Goal: Task Accomplishment & Management: Manage account settings

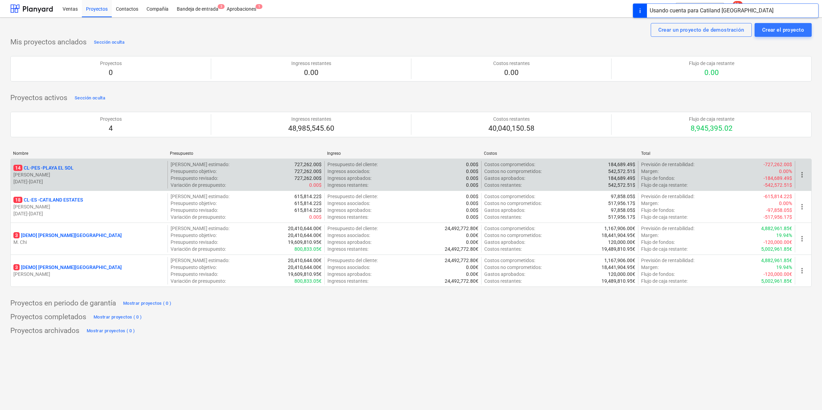
click at [65, 171] on p "14 CL-PES - [GEOGRAPHIC_DATA]" at bounding box center [43, 167] width 60 height 7
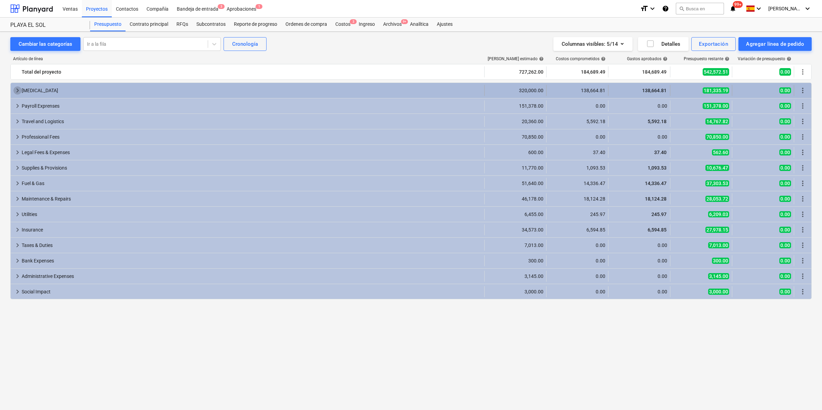
click at [15, 93] on span "keyboard_arrow_right" at bounding box center [17, 90] width 8 height 8
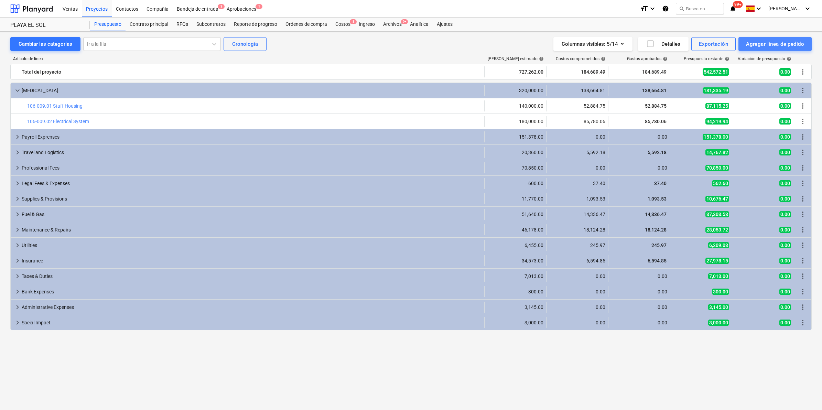
click at [778, 42] on div "Agregar línea de pedido" at bounding box center [775, 44] width 58 height 9
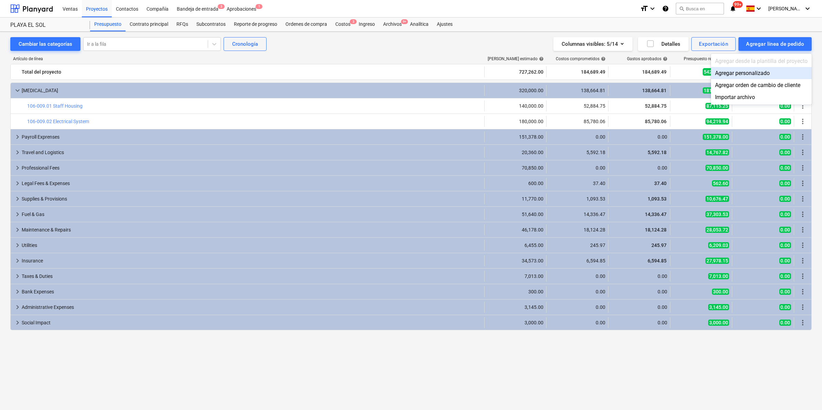
click at [735, 73] on div "Agregar personalizado" at bounding box center [761, 73] width 101 height 12
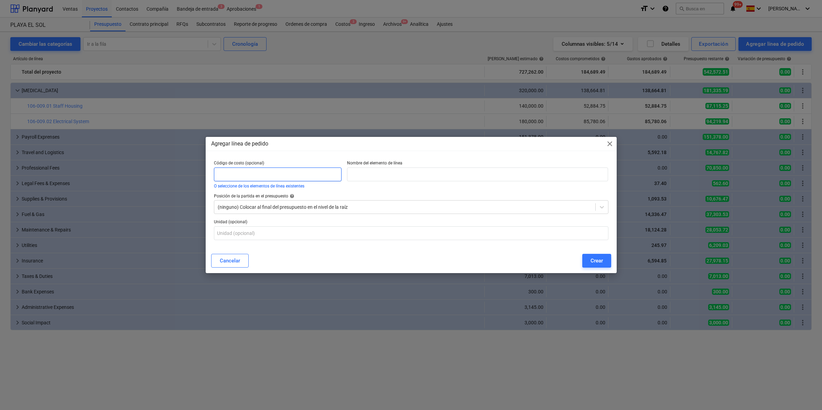
click at [267, 171] on input "text" at bounding box center [278, 175] width 128 height 14
paste input "106-009.03 Internet System"
drag, startPoint x: 279, startPoint y: 174, endPoint x: 243, endPoint y: 174, distance: 36.1
click at [243, 174] on input "106-009.03 Internet System" at bounding box center [278, 175] width 128 height 14
type input "106-009.03"
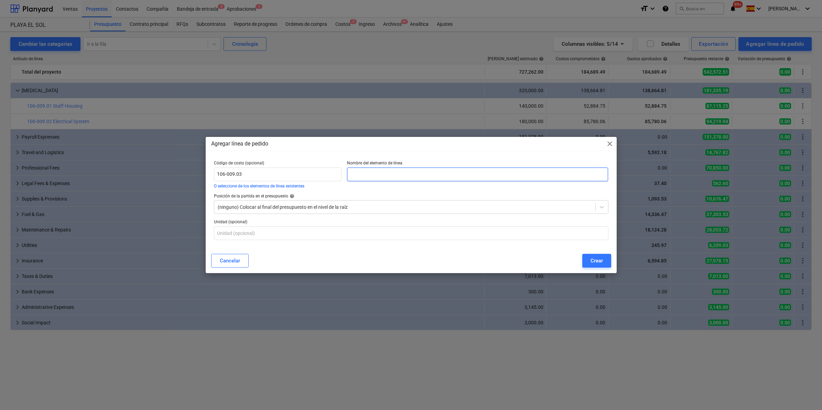
click at [376, 170] on input "text" at bounding box center [477, 175] width 261 height 14
paste input "Internet System"
type input "Internet System"
click at [251, 172] on input "106-009.03" at bounding box center [278, 175] width 128 height 14
type input "106-009.03"
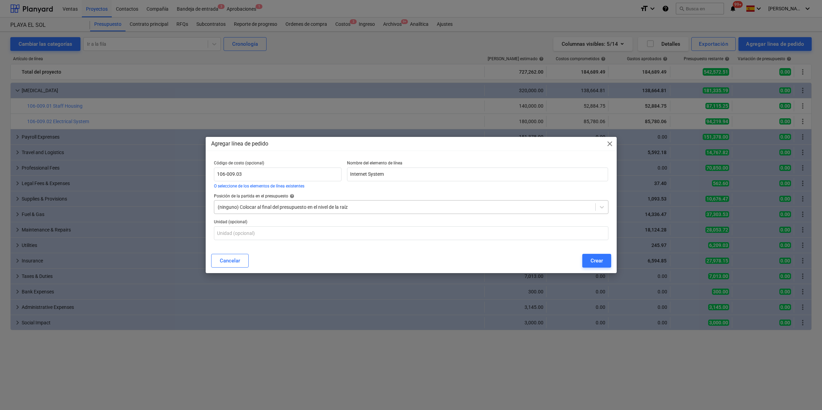
click at [357, 211] on div at bounding box center [405, 207] width 374 height 7
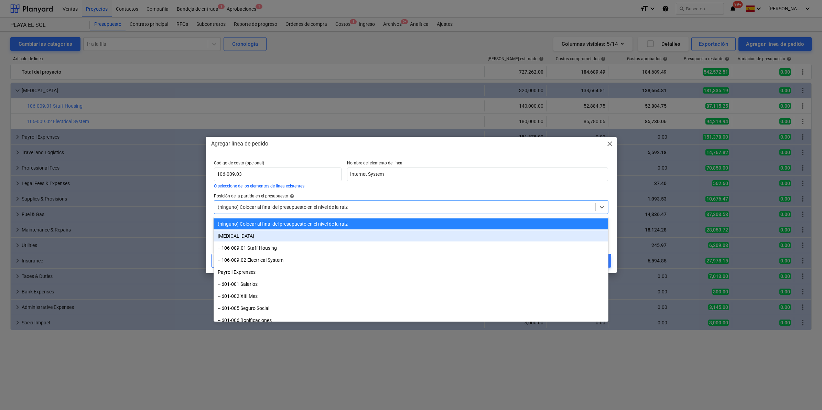
click at [232, 236] on div "[MEDICAL_DATA]" at bounding box center [411, 236] width 395 height 11
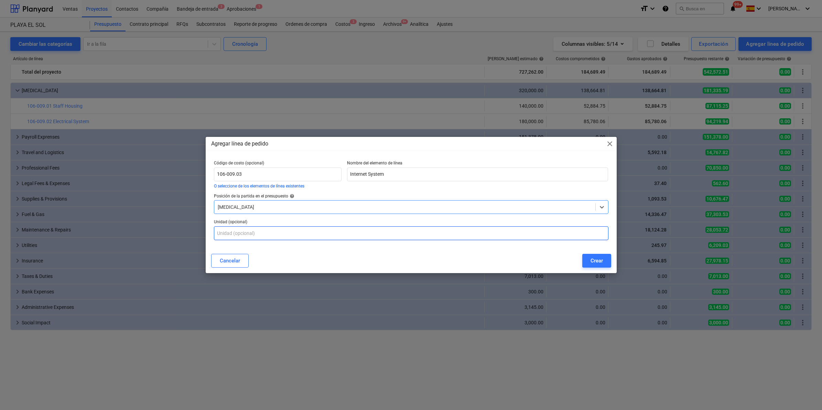
click at [273, 235] on input "text" at bounding box center [411, 233] width 395 height 14
click at [600, 257] on div "Crear" at bounding box center [597, 260] width 12 height 9
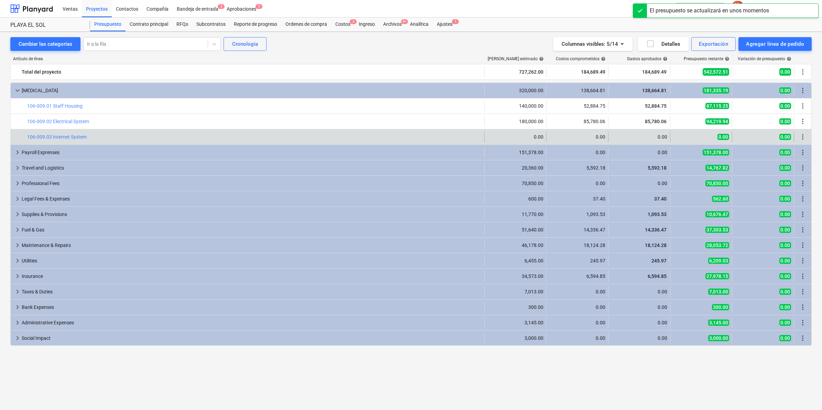
click at [534, 139] on div "0.00" at bounding box center [516, 137] width 56 height 6
click at [804, 140] on span "more_vert" at bounding box center [803, 137] width 8 height 8
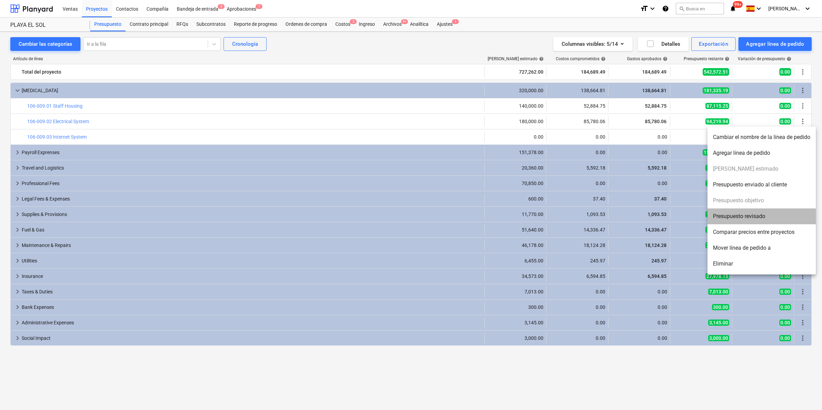
click at [761, 217] on li "Presupuesto revisado" at bounding box center [762, 217] width 108 height 16
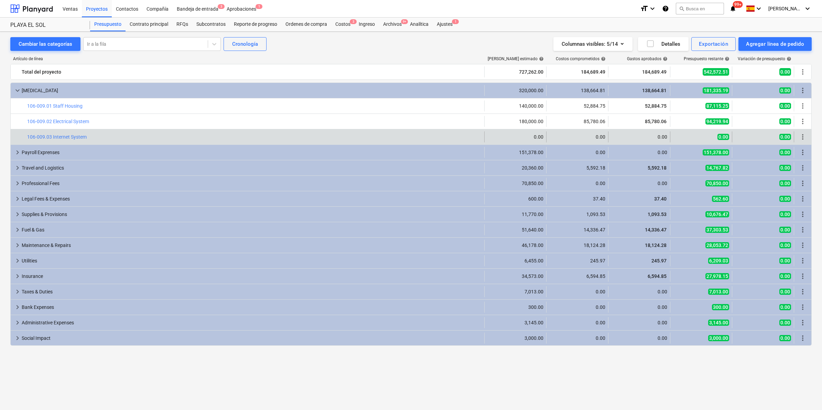
click at [530, 135] on div "0.00" at bounding box center [516, 137] width 56 height 6
click at [533, 137] on div "0.00" at bounding box center [516, 137] width 56 height 6
click at [53, 138] on link "106-009.03 Internet System" at bounding box center [57, 137] width 60 height 6
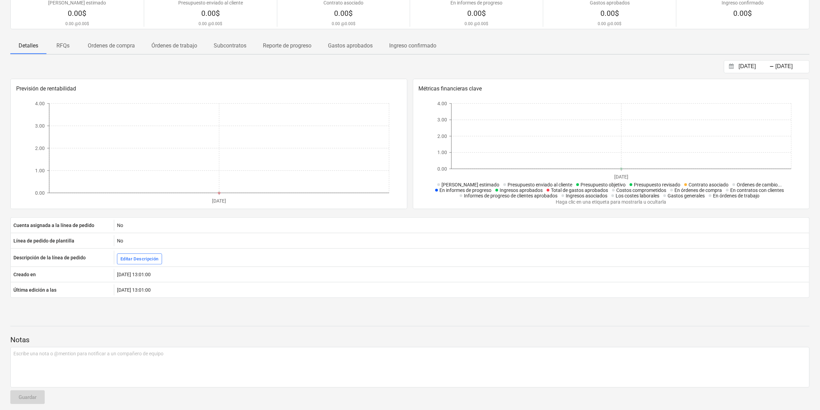
scroll to position [71, 0]
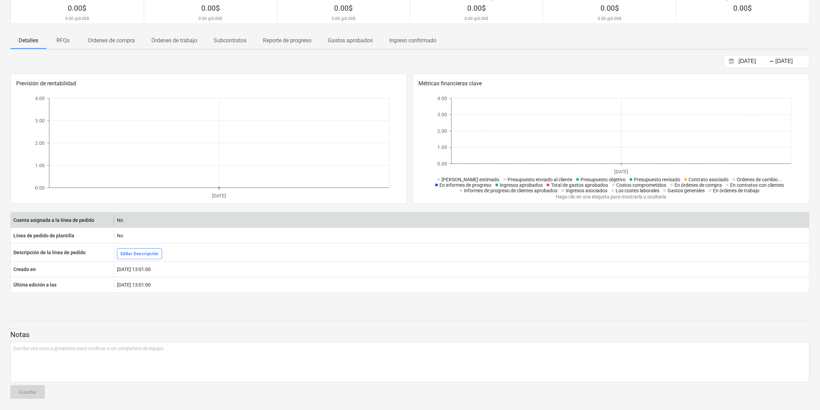
click at [122, 220] on div "No" at bounding box center [461, 220] width 695 height 11
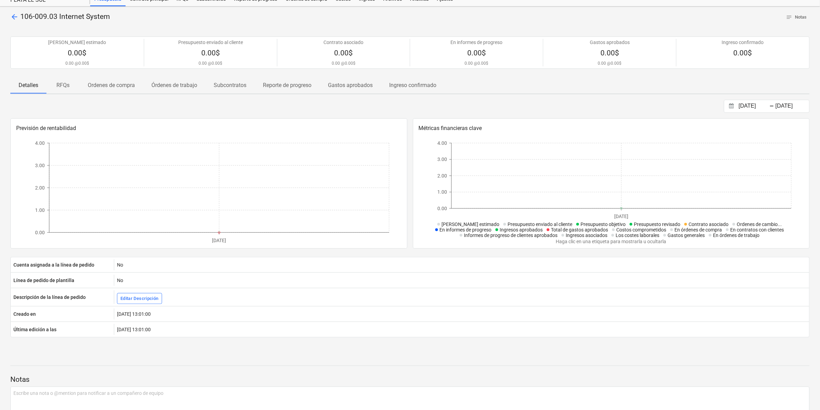
scroll to position [0, 0]
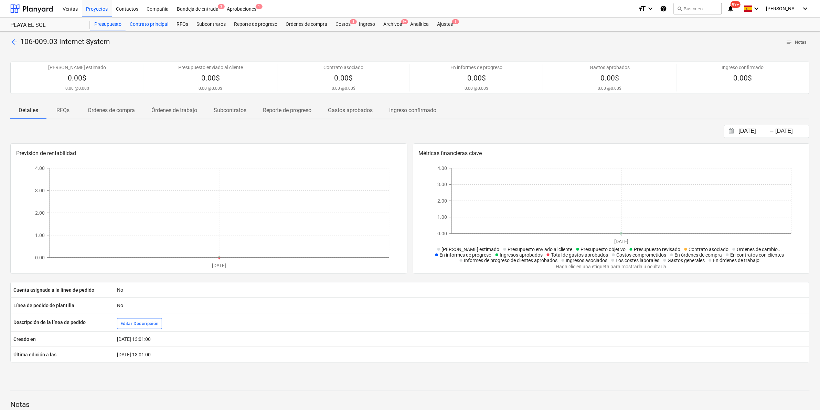
click at [155, 23] on div "Contrato principal" at bounding box center [149, 25] width 47 height 14
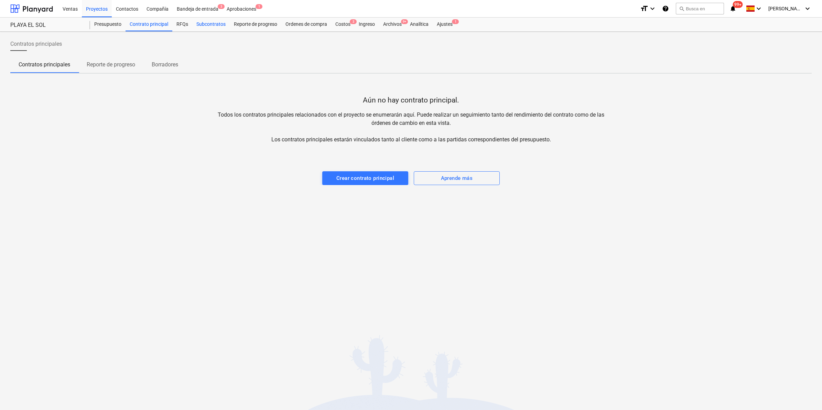
click at [192, 22] on div "Subcontratos" at bounding box center [211, 25] width 38 height 14
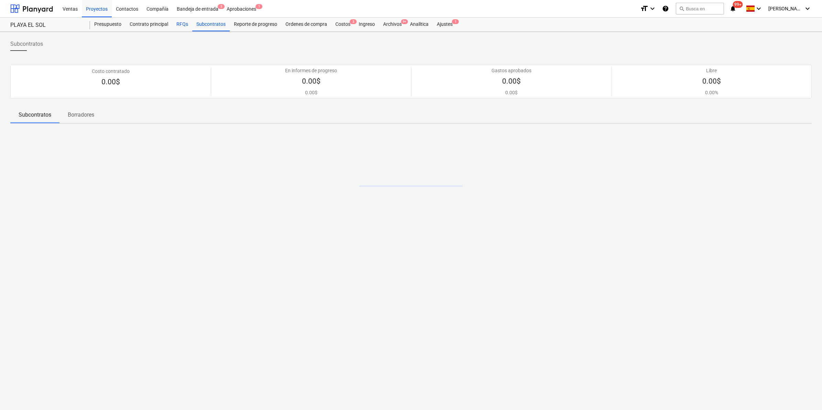
click at [185, 23] on div "RFQs" at bounding box center [182, 25] width 20 height 14
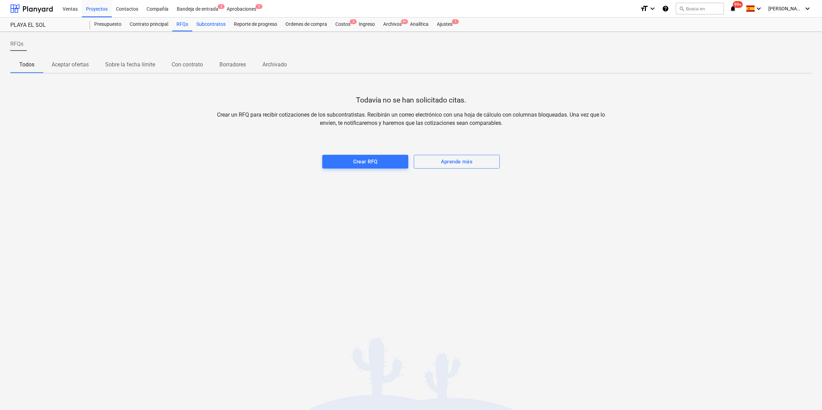
click at [202, 22] on div "Subcontratos" at bounding box center [211, 25] width 38 height 14
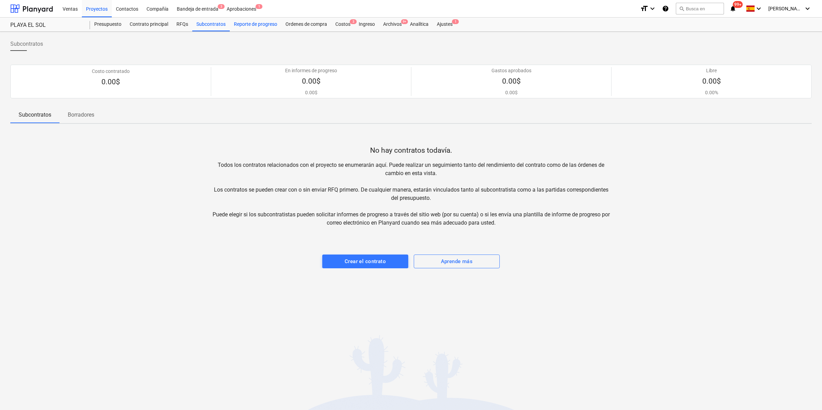
click at [233, 22] on div "Reporte de progreso" at bounding box center [256, 25] width 52 height 14
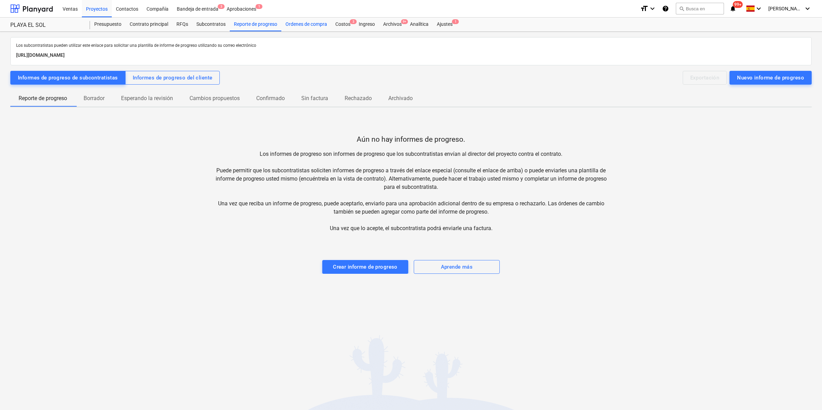
click at [313, 22] on div "Ordenes de compra" at bounding box center [306, 25] width 50 height 14
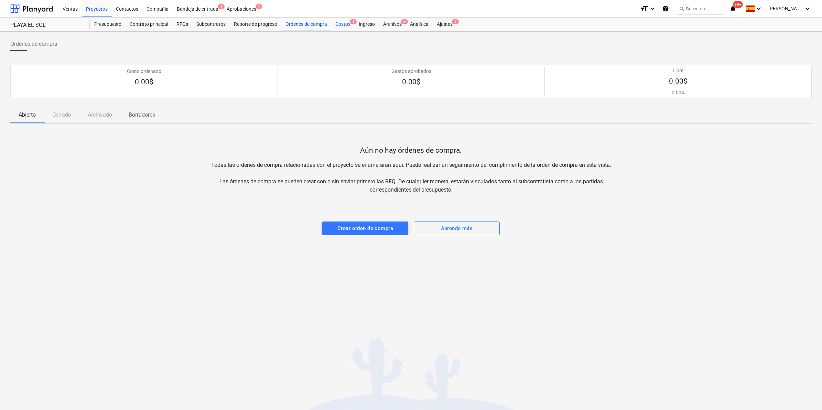
click at [343, 22] on div "Costos 3" at bounding box center [342, 25] width 23 height 14
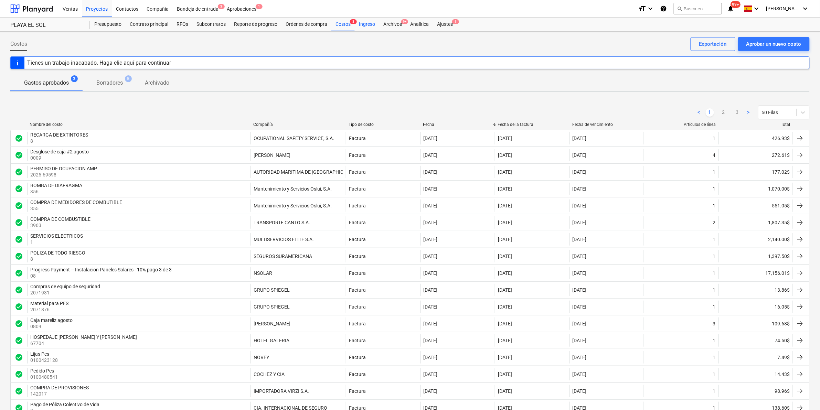
click at [360, 22] on div "Ingreso" at bounding box center [367, 25] width 24 height 14
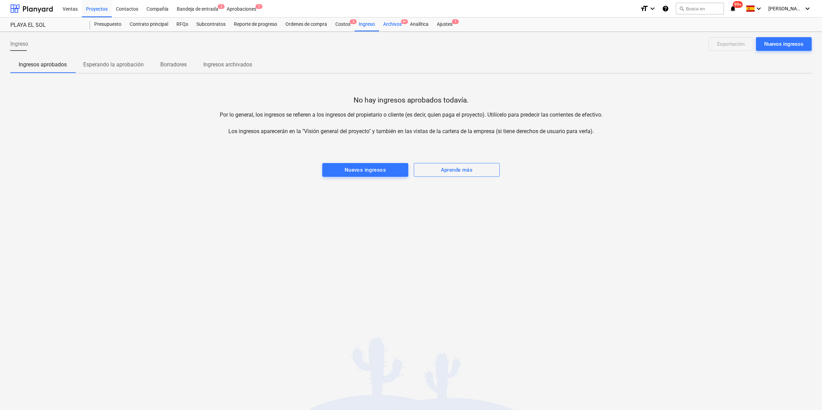
click at [386, 23] on div "Archivos 9+" at bounding box center [392, 25] width 27 height 14
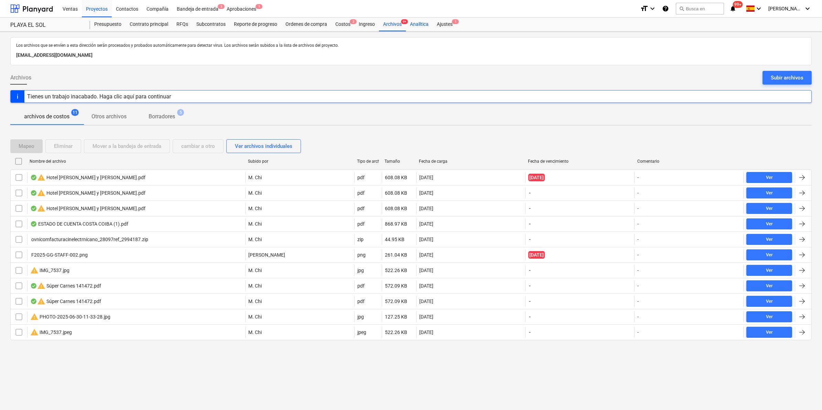
click at [411, 25] on div "Analítica" at bounding box center [419, 25] width 27 height 14
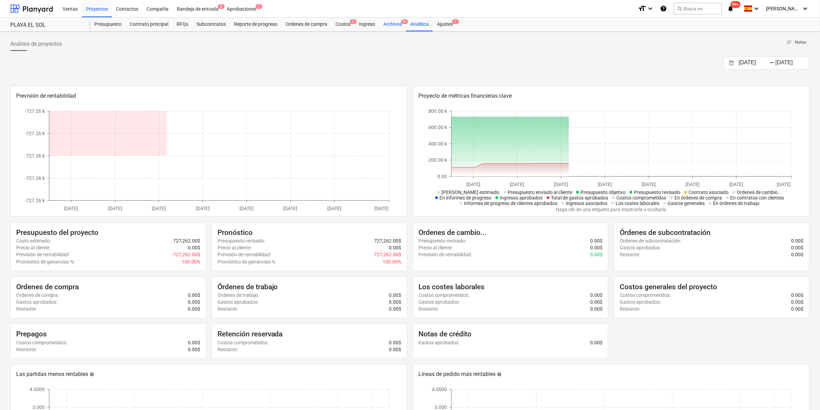
click at [384, 24] on div "Archivos 9+" at bounding box center [392, 25] width 27 height 14
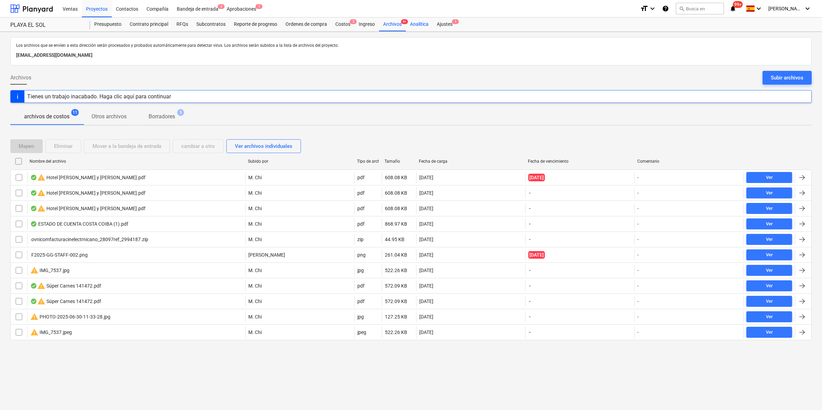
click at [425, 22] on div "Analítica" at bounding box center [419, 25] width 27 height 14
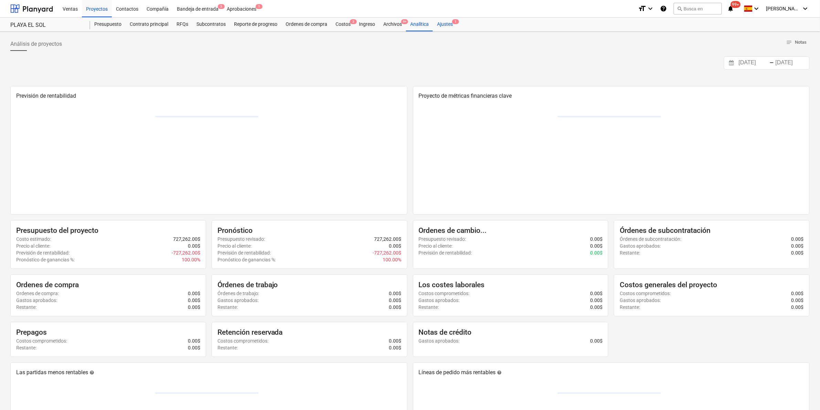
click at [436, 22] on div "Ajustes 1" at bounding box center [445, 25] width 24 height 14
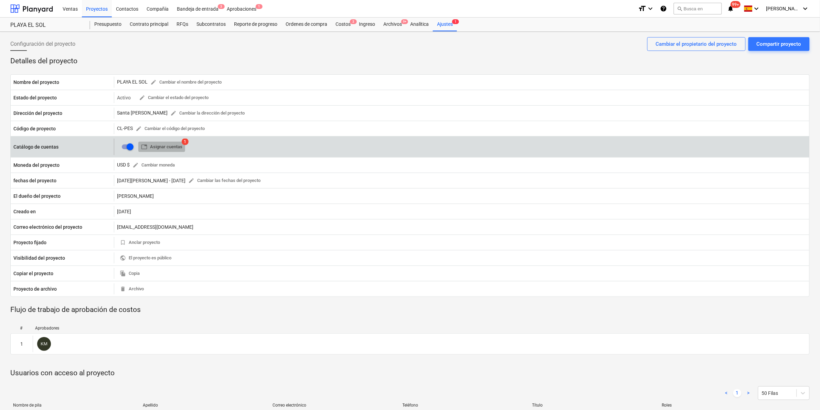
click at [162, 146] on span "table Asignar cuentas" at bounding box center [161, 147] width 41 height 8
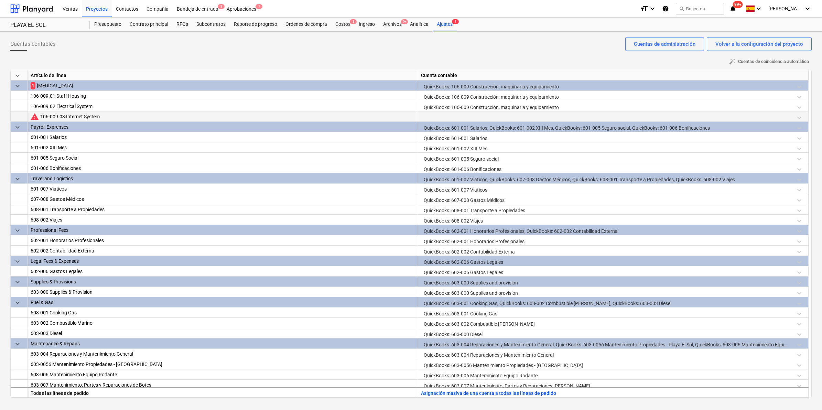
click at [35, 118] on span "warning" at bounding box center [35, 117] width 8 height 8
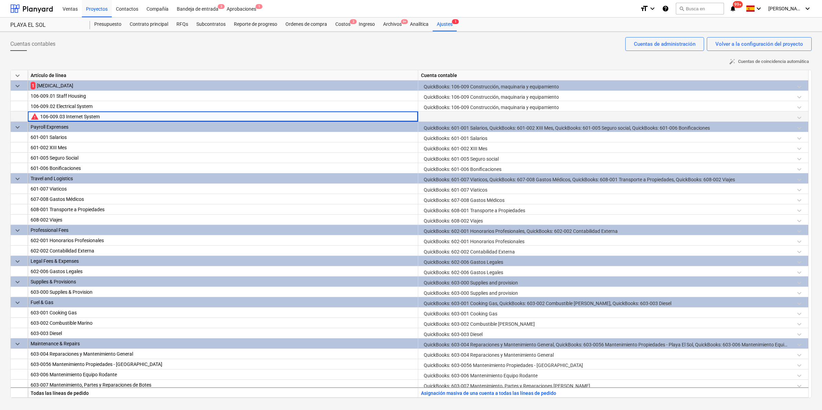
click at [63, 117] on div "106-009.03 Internet System" at bounding box center [227, 116] width 375 height 10
click at [800, 117] on div at bounding box center [613, 117] width 385 height 12
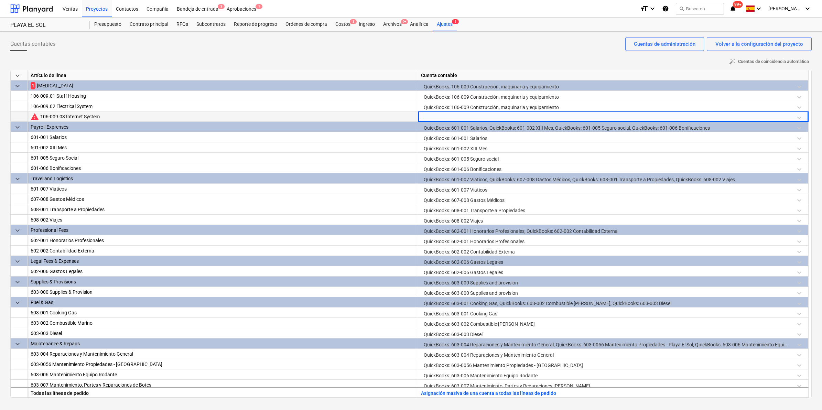
click at [467, 116] on div at bounding box center [613, 117] width 385 height 12
click at [467, 116] on div at bounding box center [607, 118] width 367 height 10
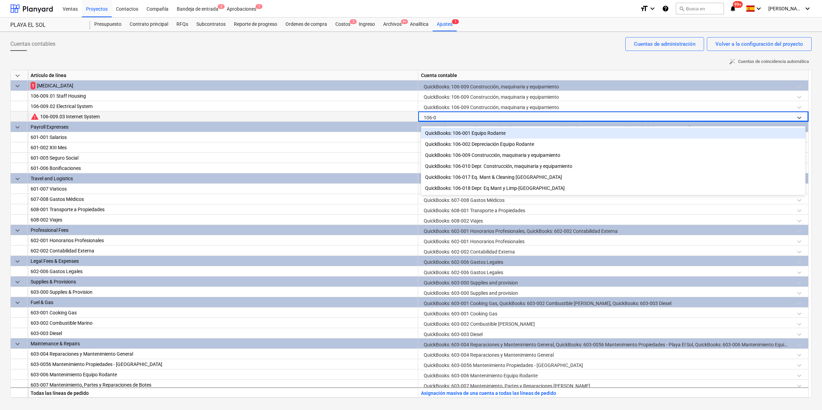
type input "106-00"
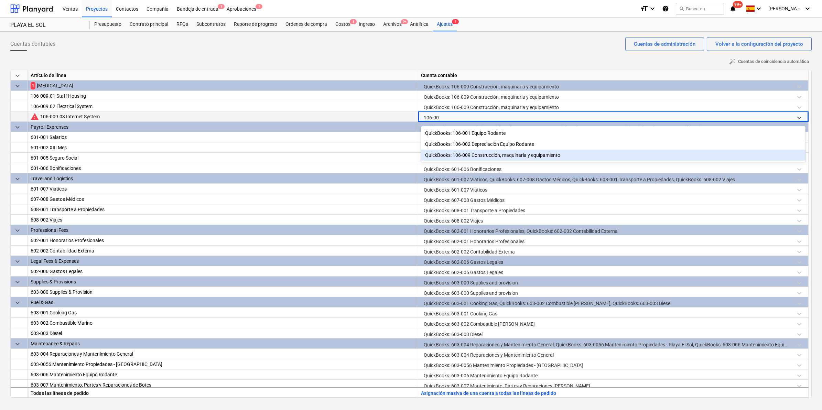
click at [492, 154] on div "QuickBooks: 106-009 Construcción, maquinaria y equipamiento" at bounding box center [613, 155] width 385 height 11
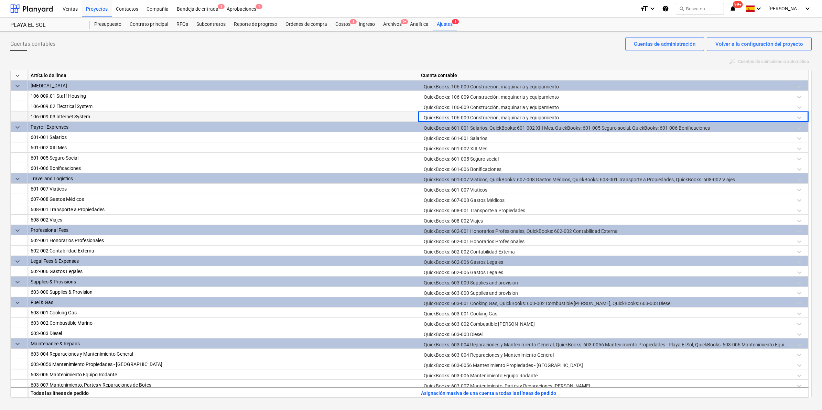
click at [305, 55] on div "Cuentas contables Volver a la configuración del proyecto Cuentas de administrac…" at bounding box center [411, 46] width 802 height 19
click at [287, 53] on div "Cuentas contables Volver a la configuración del proyecto Cuentas de administrac…" at bounding box center [411, 46] width 802 height 19
click at [670, 44] on div "Cuentas de administración" at bounding box center [665, 44] width 62 height 9
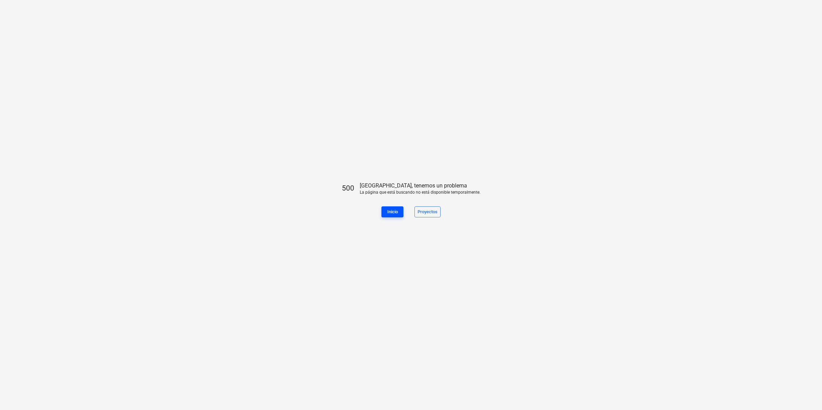
click at [397, 214] on div "Inicio" at bounding box center [392, 212] width 11 height 8
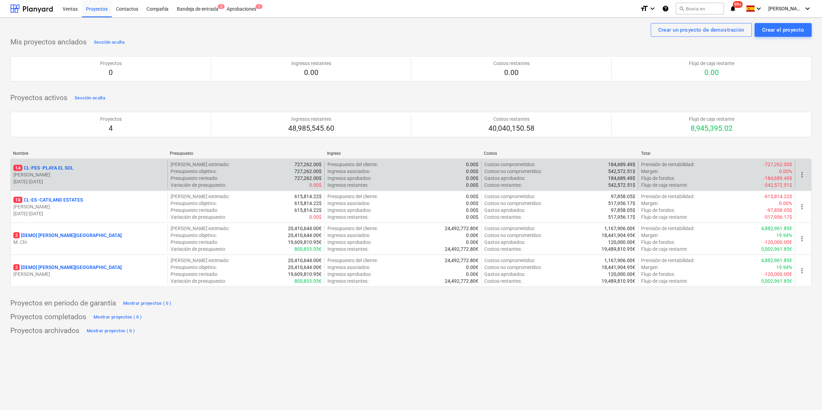
click at [52, 166] on p "14 CL-PES - [GEOGRAPHIC_DATA]" at bounding box center [43, 167] width 60 height 7
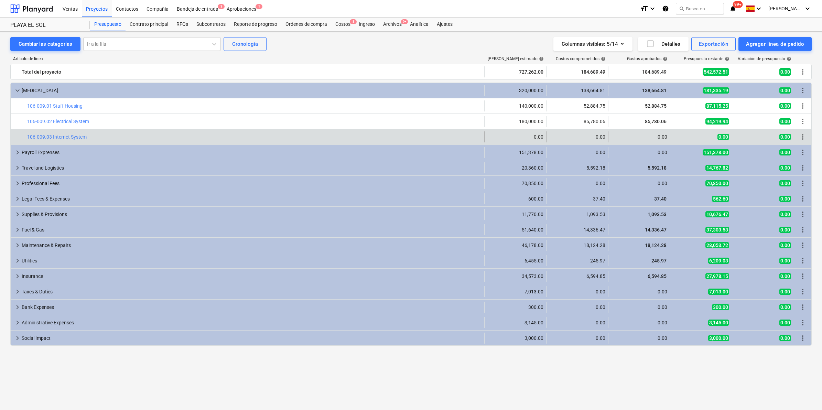
click at [534, 140] on div "0.00" at bounding box center [516, 137] width 56 height 6
click at [534, 138] on div "0.00" at bounding box center [516, 137] width 56 height 6
click at [537, 138] on div "0.00" at bounding box center [516, 137] width 56 height 6
click at [68, 137] on link "106-009.03 Internet System" at bounding box center [57, 137] width 60 height 6
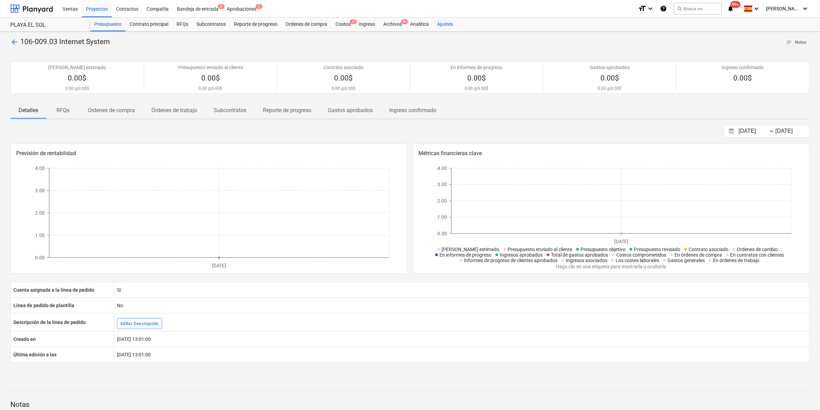
click at [443, 26] on div "Ajustes" at bounding box center [445, 25] width 24 height 14
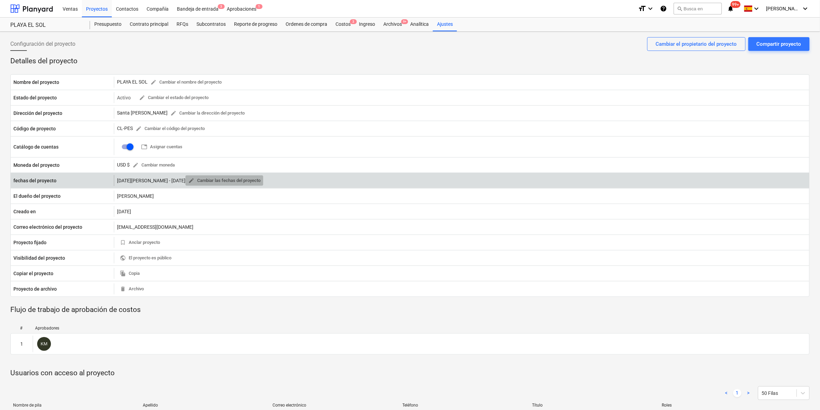
click at [188, 177] on span "edit Cambiar las fechas del proyecto" at bounding box center [224, 181] width 72 height 8
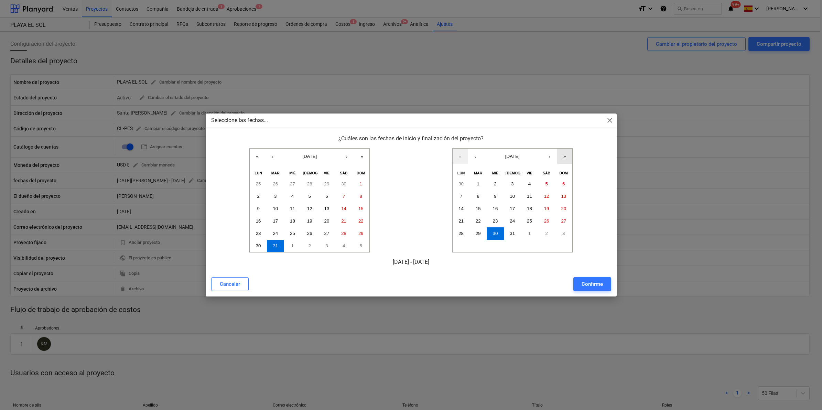
click at [571, 158] on button "»" at bounding box center [564, 156] width 15 height 15
click at [568, 157] on button "»" at bounding box center [564, 156] width 15 height 15
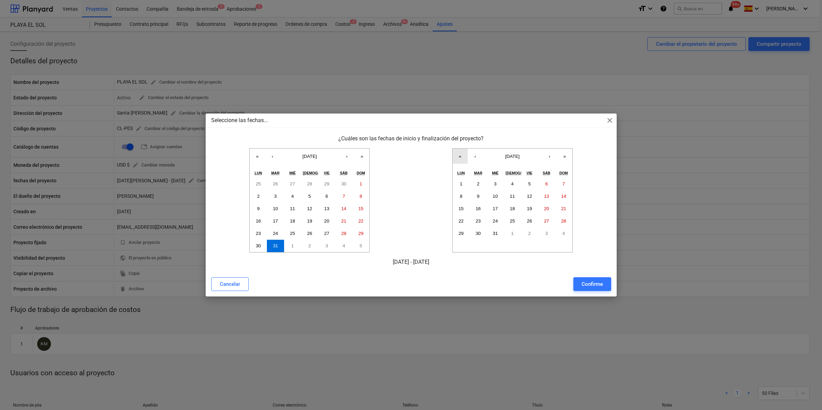
click at [456, 156] on button "«" at bounding box center [460, 156] width 15 height 15
click at [462, 158] on button "«" at bounding box center [460, 156] width 15 height 15
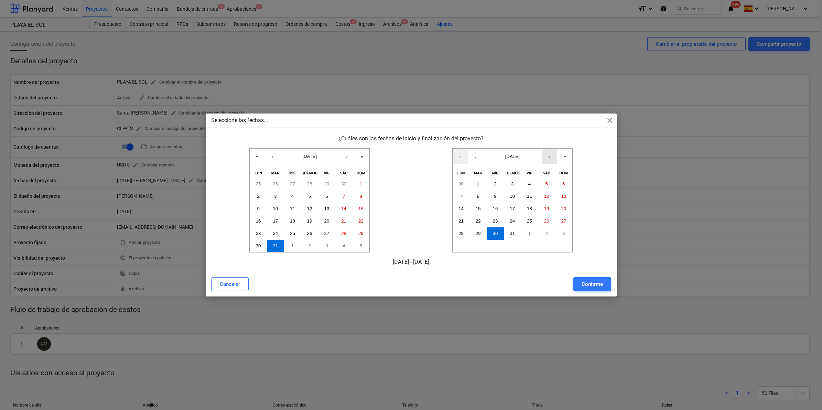
click at [553, 157] on button "›" at bounding box center [549, 156] width 15 height 15
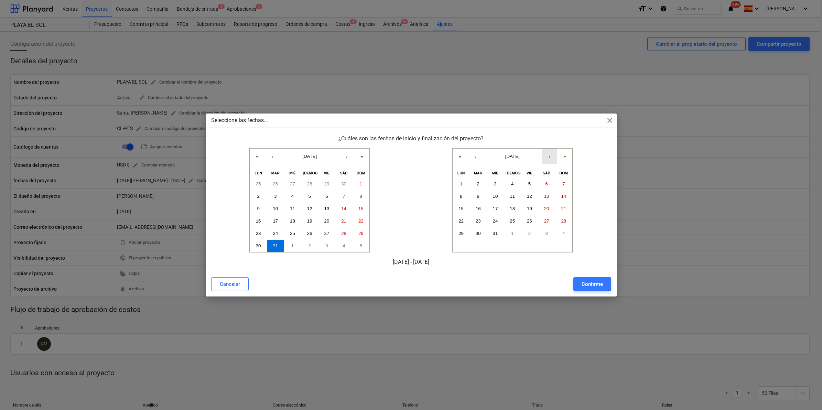
click at [553, 157] on button "›" at bounding box center [549, 156] width 15 height 15
click at [551, 235] on button "31" at bounding box center [546, 233] width 17 height 12
click at [595, 283] on div "Confirme" at bounding box center [592, 284] width 21 height 9
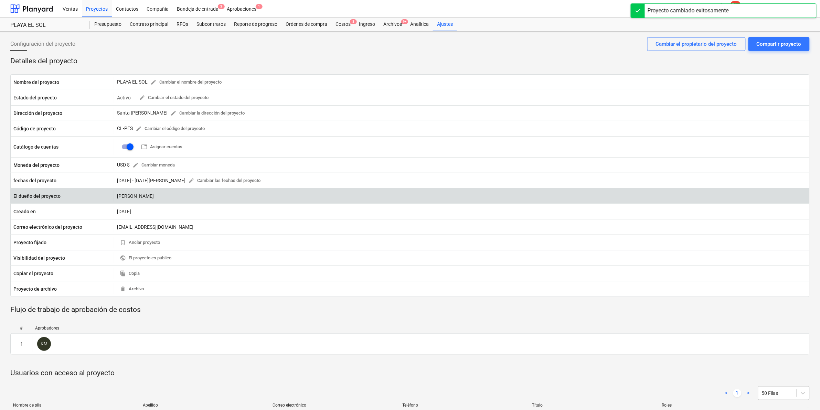
click at [131, 194] on div "[PERSON_NAME]" at bounding box center [461, 196] width 695 height 11
click at [168, 196] on div "[PERSON_NAME]" at bounding box center [461, 196] width 695 height 11
click at [174, 199] on div "[PERSON_NAME]" at bounding box center [461, 196] width 695 height 11
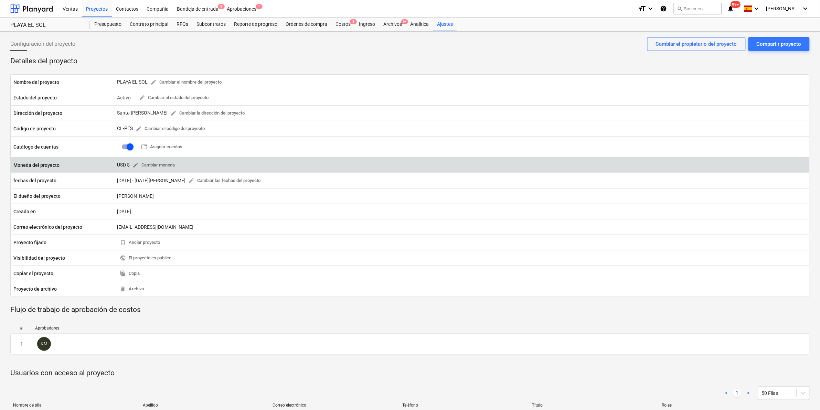
click at [42, 166] on p "Moneda del proyecto" at bounding box center [36, 165] width 46 height 7
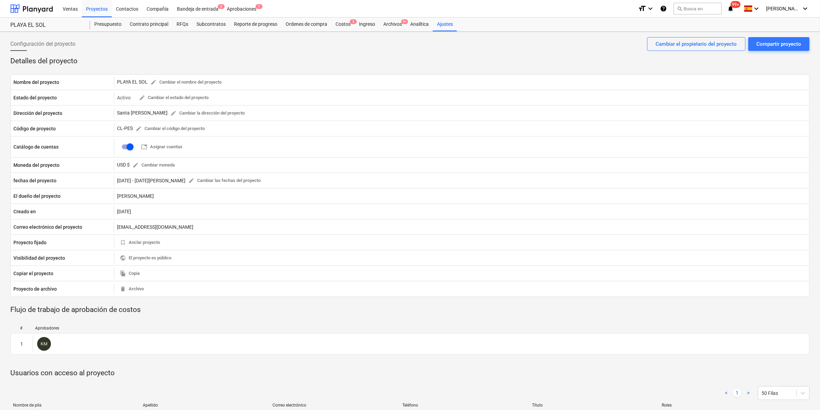
click at [494, 52] on div "Configuración del proyecto Compartir proyecto Cambiar el propietario del proyec…" at bounding box center [409, 46] width 799 height 19
click at [408, 25] on div "Analítica" at bounding box center [419, 25] width 27 height 14
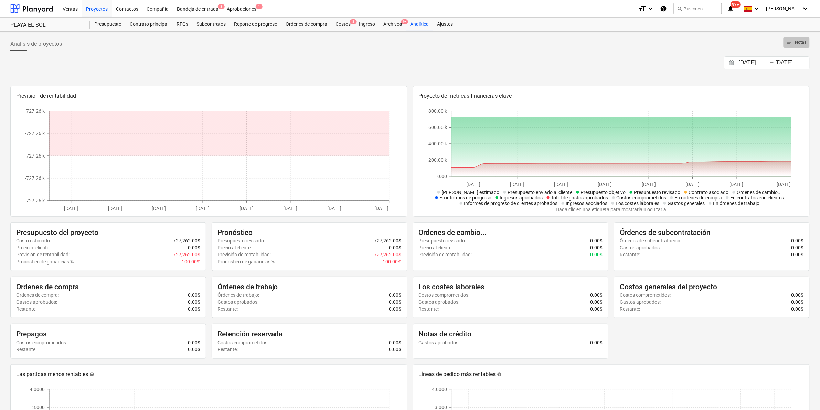
click at [787, 42] on span "notes" at bounding box center [789, 42] width 6 height 6
click at [397, 23] on div "Archivos 9+" at bounding box center [392, 25] width 27 height 14
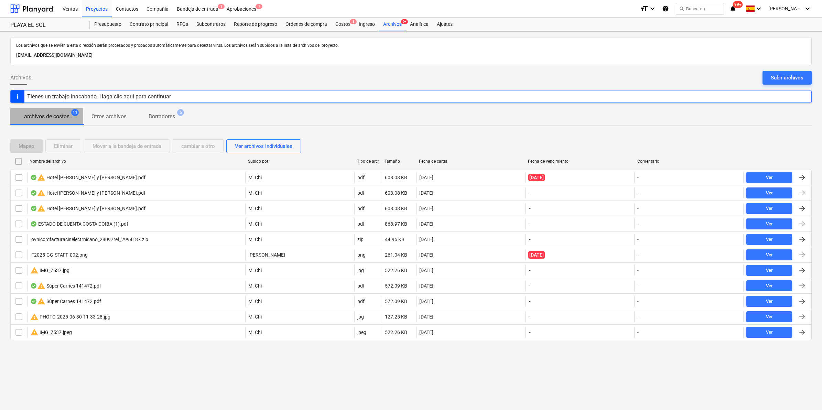
click at [63, 119] on p "archivos de costos" at bounding box center [46, 117] width 45 height 8
click at [175, 118] on p "Borradores" at bounding box center [162, 117] width 26 height 8
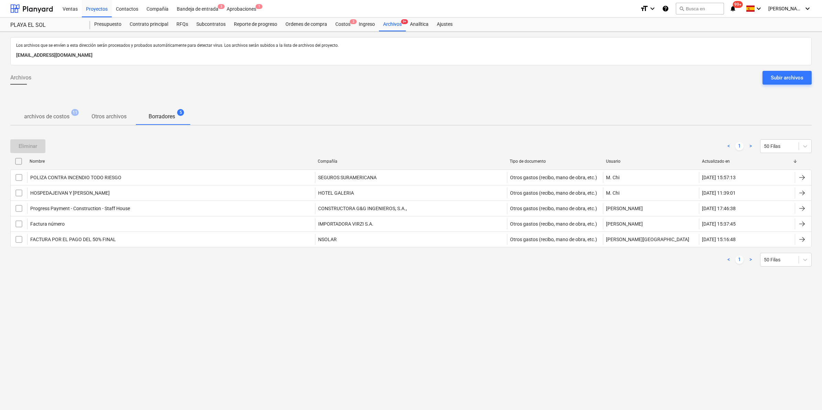
click at [328, 348] on div "Los archivos que se envíen a esta dirección serán procesados y probados automát…" at bounding box center [411, 221] width 822 height 379
click at [348, 25] on div "Costos 3" at bounding box center [342, 25] width 23 height 14
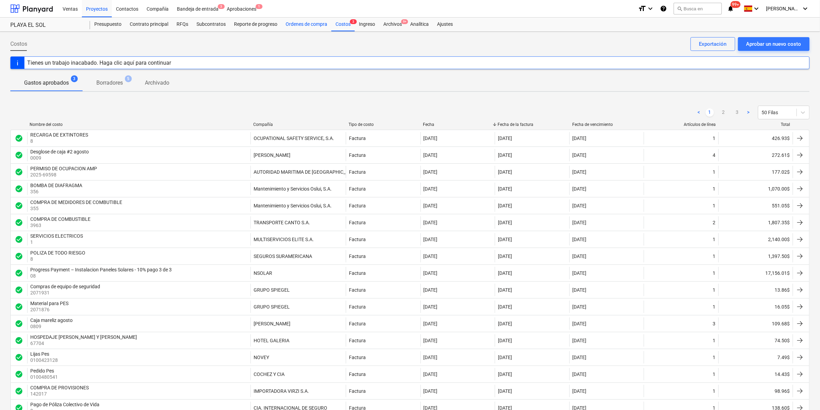
click at [310, 22] on div "Ordenes de compra" at bounding box center [306, 25] width 50 height 14
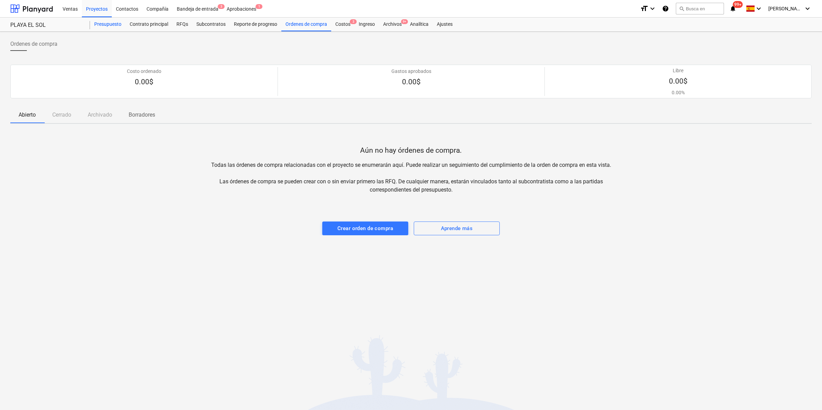
click at [98, 23] on div "Presupuesto" at bounding box center [107, 25] width 35 height 14
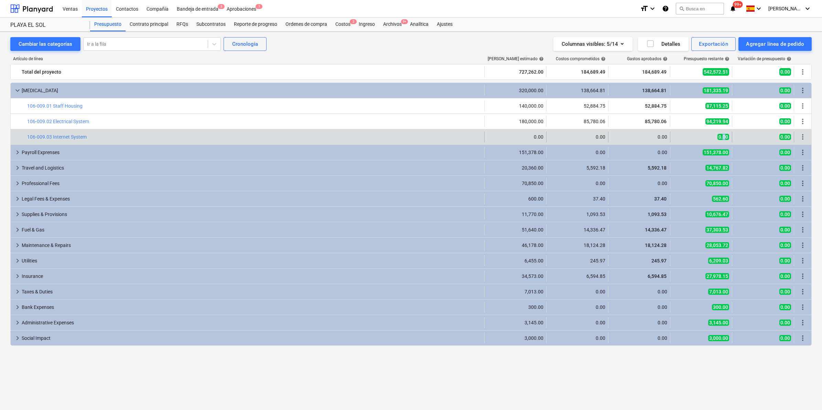
click at [724, 137] on span "0.00" at bounding box center [724, 137] width 12 height 6
click at [546, 132] on div "0.00" at bounding box center [516, 136] width 62 height 11
click at [535, 134] on div "0.00" at bounding box center [516, 137] width 56 height 6
click at [803, 140] on span "more_vert" at bounding box center [803, 137] width 8 height 8
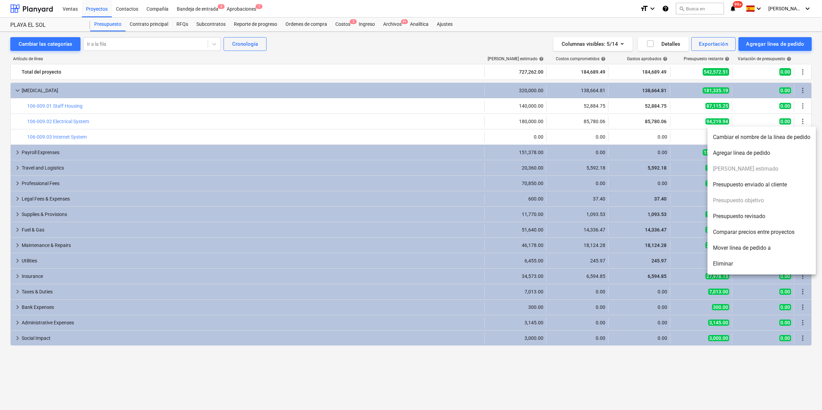
click at [227, 6] on div at bounding box center [411, 205] width 822 height 410
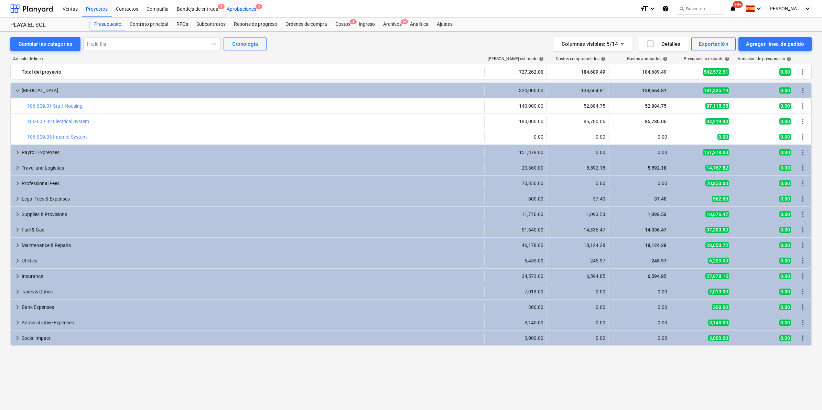
click at [245, 11] on div "Aprobaciones 1" at bounding box center [242, 9] width 38 height 18
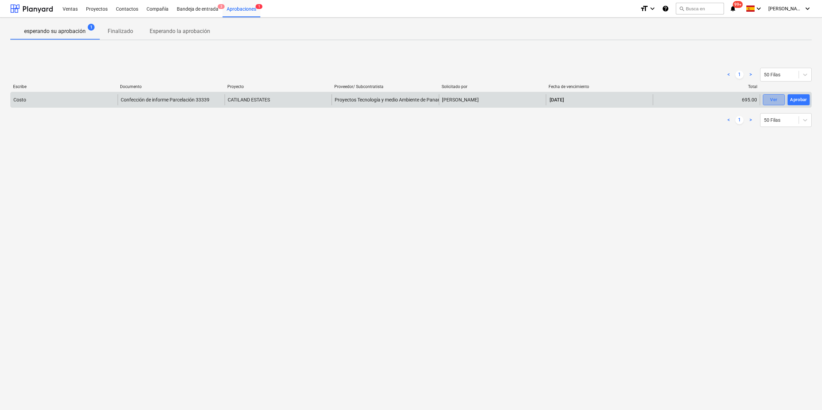
click at [773, 100] on div "Ver" at bounding box center [773, 100] width 7 height 8
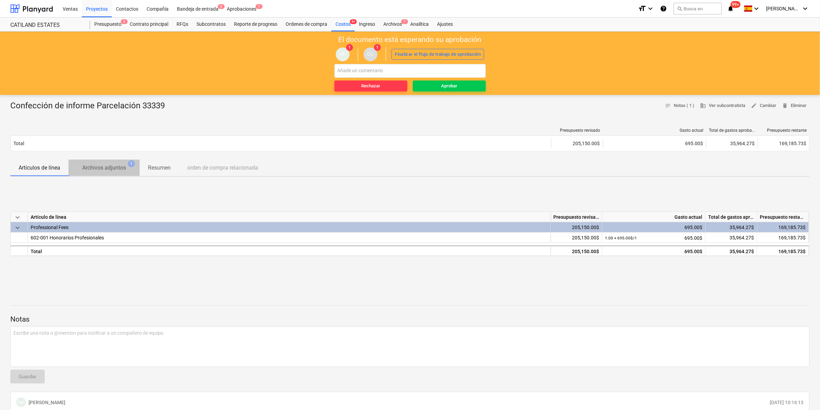
click at [112, 160] on button "Archivos adjuntos 1" at bounding box center [103, 168] width 71 height 17
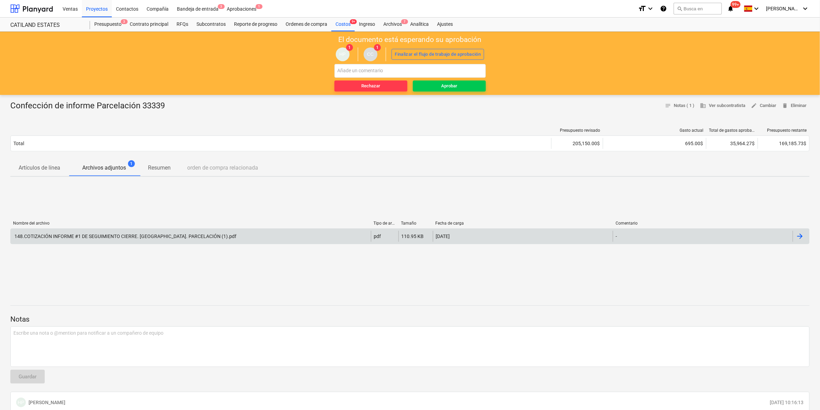
click at [172, 237] on div "148.COTIZACIÓN INFORME #1 DE SEGUIMIENTO CIERRE. [GEOGRAPHIC_DATA]. PARCELACIO…" at bounding box center [124, 237] width 223 height 6
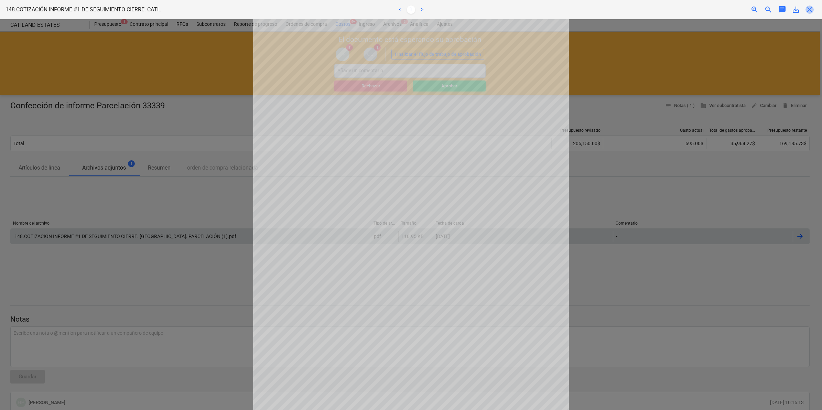
click at [812, 11] on span "close" at bounding box center [810, 10] width 8 height 8
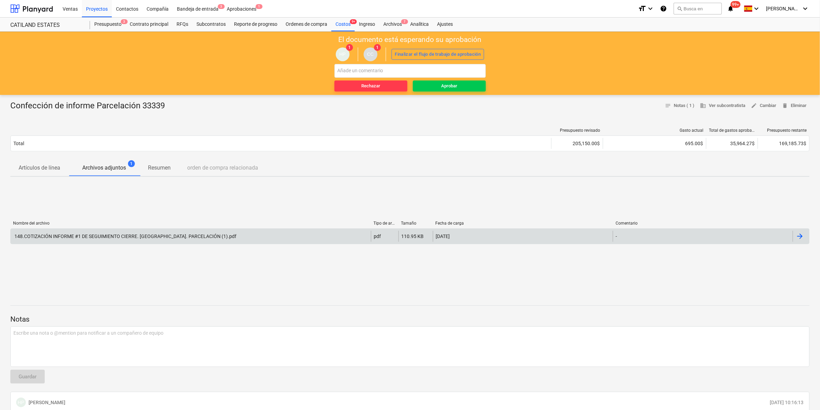
click at [38, 159] on div "Confección de informe Parcelación 33339 notes Notas ( 1 ) business Ver subcontr…" at bounding box center [410, 280] width 820 height 371
drag, startPoint x: 38, startPoint y: 159, endPoint x: 41, endPoint y: 168, distance: 8.7
click at [41, 168] on p "Artículos de línea" at bounding box center [40, 168] width 42 height 8
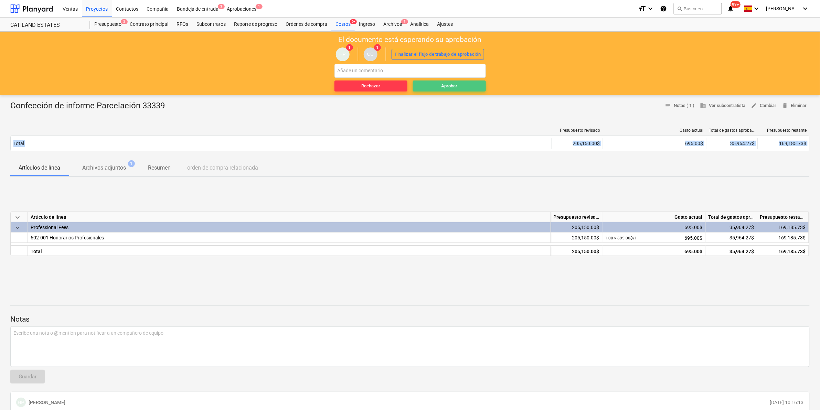
click at [449, 85] on div "Aprobar" at bounding box center [449, 86] width 16 height 8
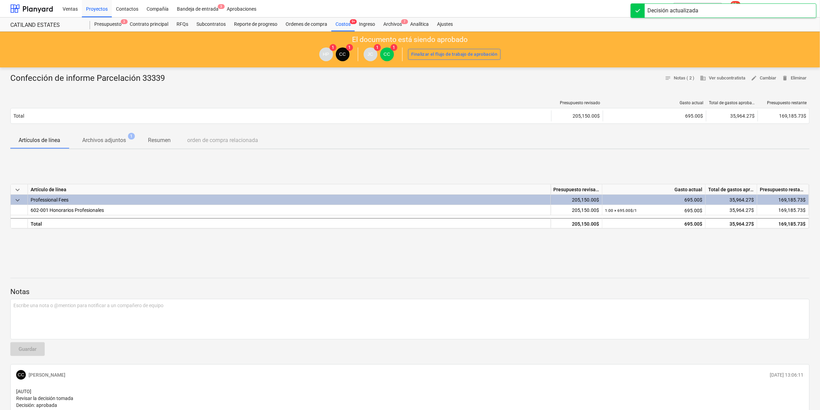
click at [505, 295] on p "Notas" at bounding box center [409, 292] width 799 height 10
click at [397, 22] on div "Archivos 7" at bounding box center [392, 25] width 27 height 14
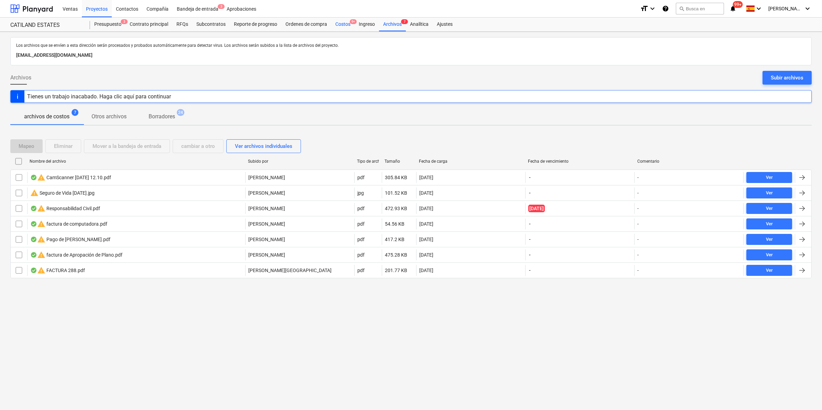
click at [348, 26] on div "Costos 9+" at bounding box center [342, 25] width 23 height 14
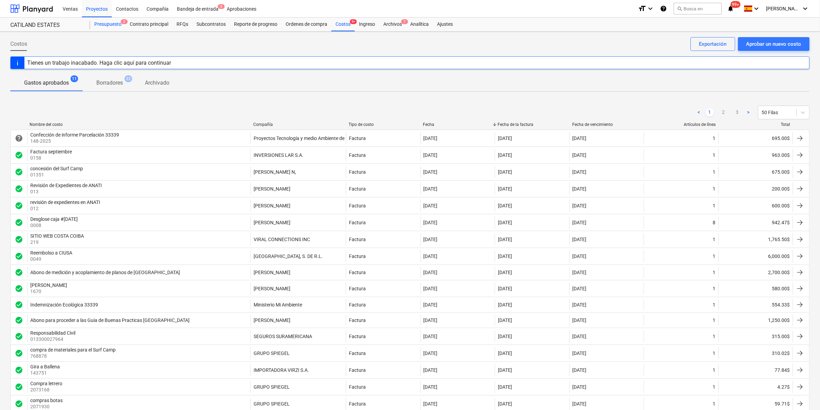
click at [120, 18] on div "Presupuesto 3" at bounding box center [107, 25] width 35 height 14
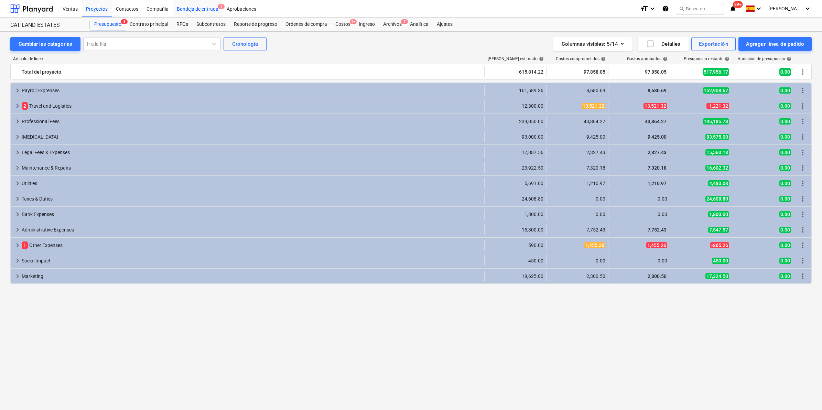
click at [211, 4] on div "Bandeja de entrada 3" at bounding box center [198, 9] width 50 height 18
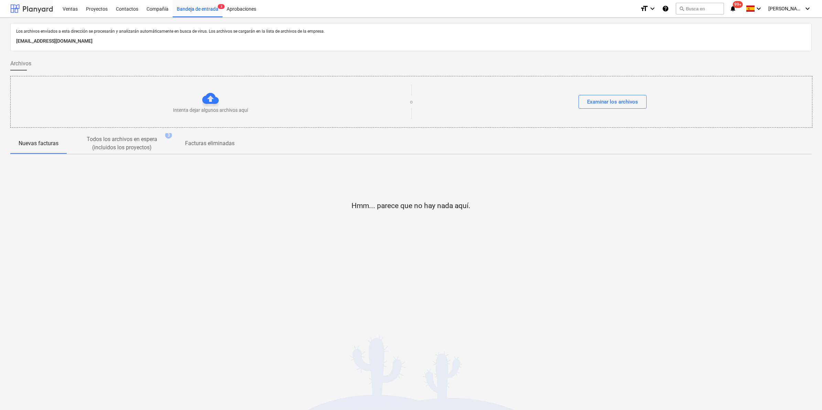
click at [36, 7] on div at bounding box center [31, 8] width 43 height 17
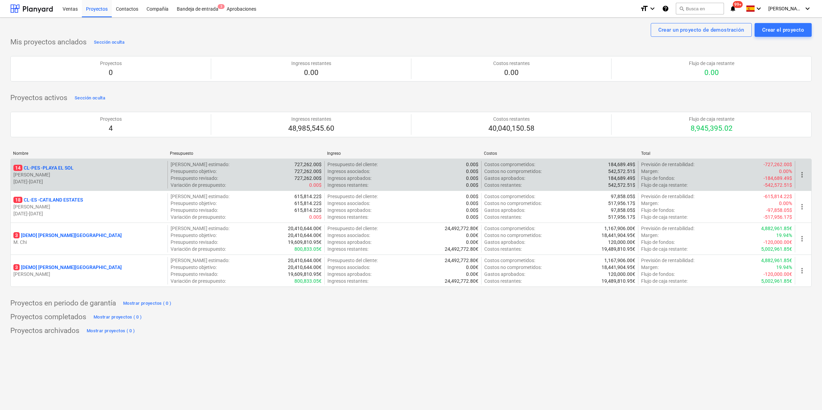
click at [71, 171] on p "14 CL-PES - [GEOGRAPHIC_DATA]" at bounding box center [43, 167] width 60 height 7
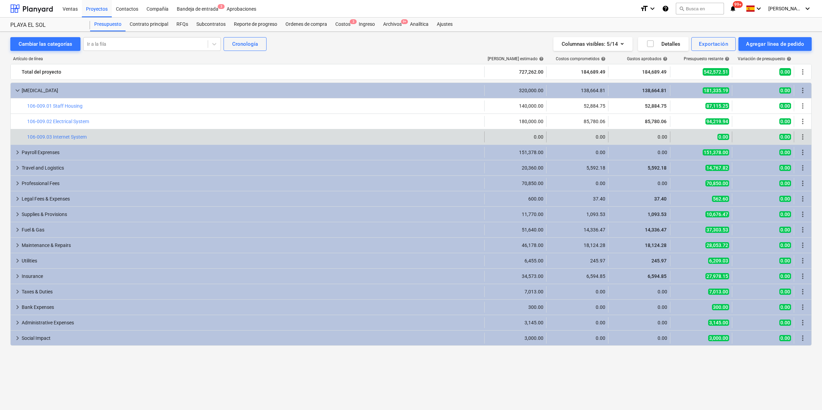
click at [802, 137] on span "more_vert" at bounding box center [803, 137] width 8 height 8
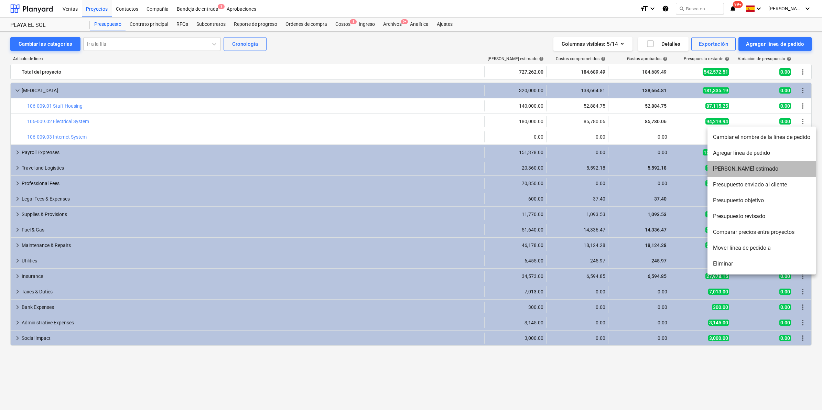
click at [750, 168] on li "[PERSON_NAME] estimado" at bounding box center [762, 169] width 108 height 16
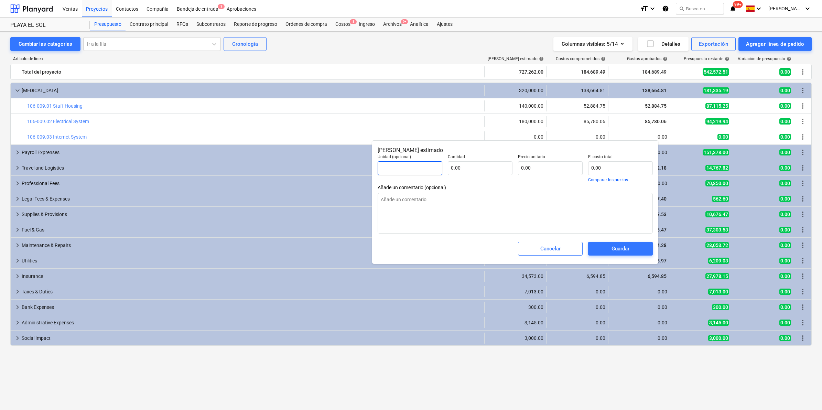
click at [386, 168] on input "text" at bounding box center [410, 168] width 65 height 14
type input "1"
type textarea "x"
type input "14"
type textarea "x"
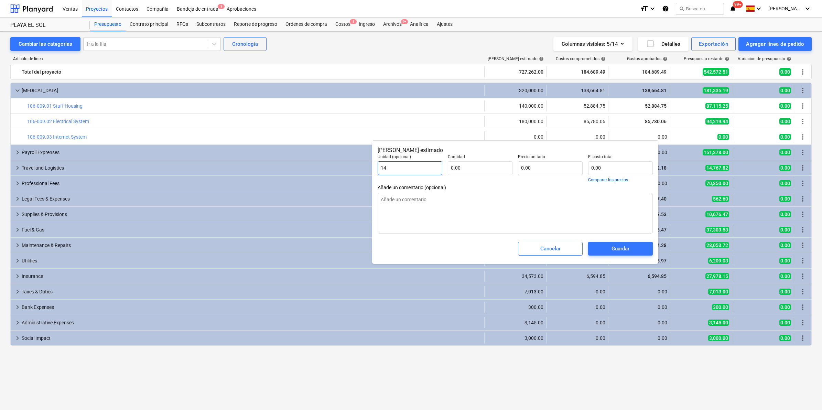
type input "144"
type textarea "x"
type input "1447"
type textarea "x"
type input "14478"
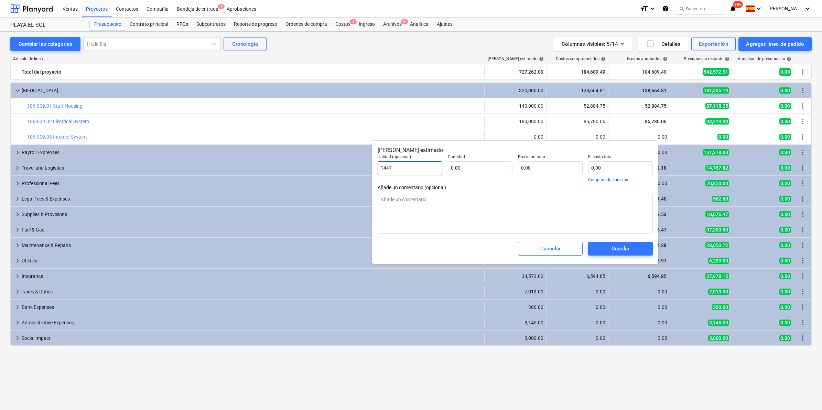
type textarea "x"
type input "14478."
type textarea "x"
type input "14478."
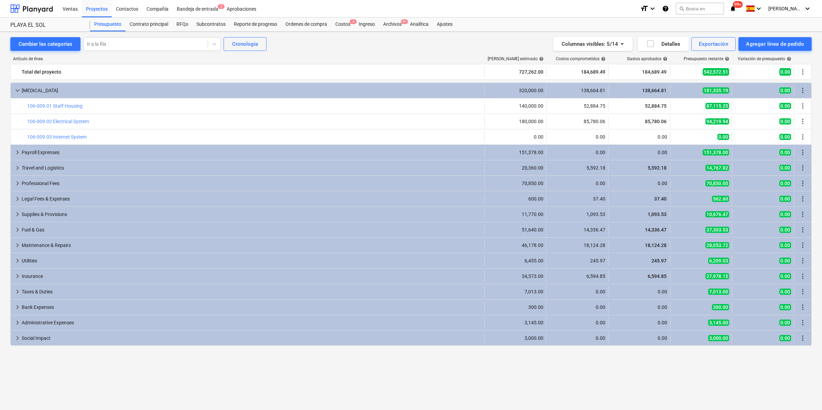
type textarea "x"
type input "0.00"
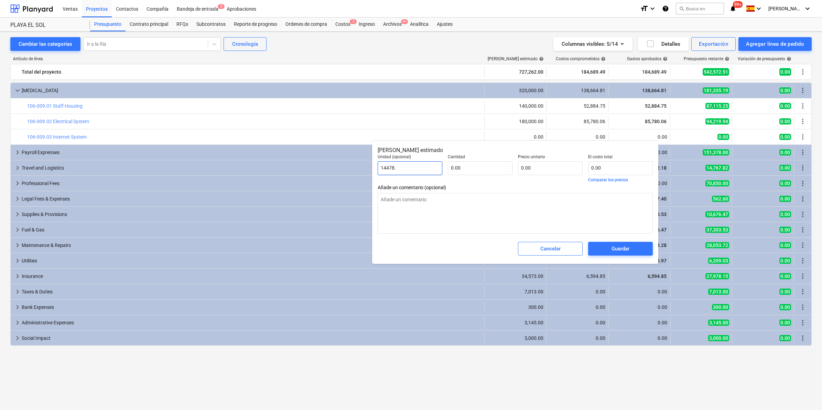
click at [421, 168] on input "14478." at bounding box center [410, 168] width 65 height 14
type textarea "x"
type input "14478.6"
type textarea "x"
type input "14478.65"
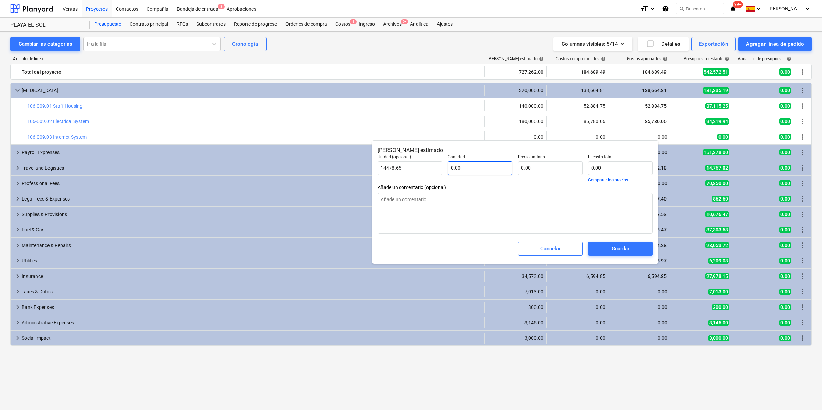
type textarea "x"
click at [466, 170] on input "text" at bounding box center [480, 168] width 65 height 14
type textarea "x"
type input "1"
type textarea "x"
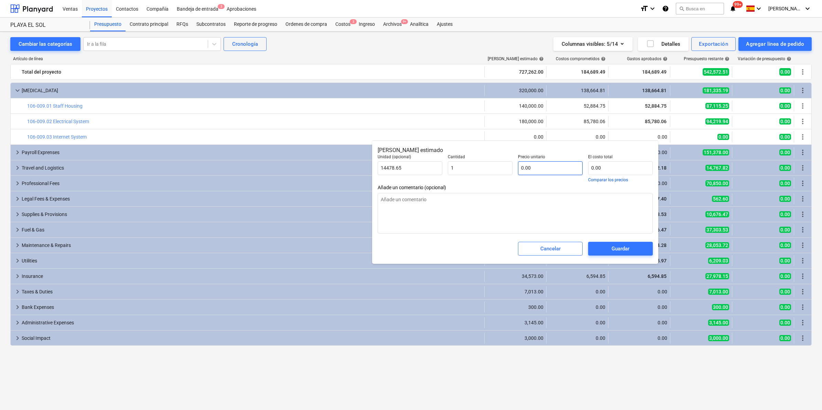
type input "1.00"
click at [542, 167] on input "text" at bounding box center [550, 168] width 65 height 14
type textarea "x"
type input "0.00"
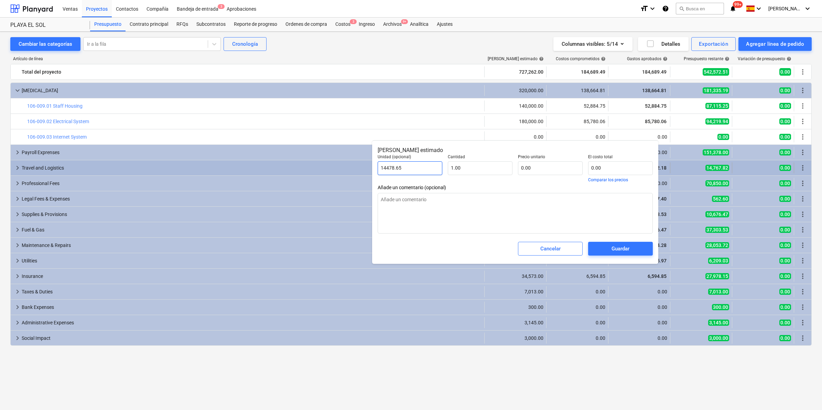
drag, startPoint x: 404, startPoint y: 166, endPoint x: 358, endPoint y: 171, distance: 45.6
click at [358, 171] on body "Ventas Proyectos Contactos Compañía Bandeja de entrada 3 Aprobaciones format_si…" at bounding box center [411, 205] width 822 height 410
drag, startPoint x: 410, startPoint y: 168, endPoint x: 383, endPoint y: 168, distance: 27.2
click at [383, 168] on input "14478.65" at bounding box center [410, 168] width 65 height 14
click at [407, 166] on input "14478.65" at bounding box center [410, 168] width 65 height 14
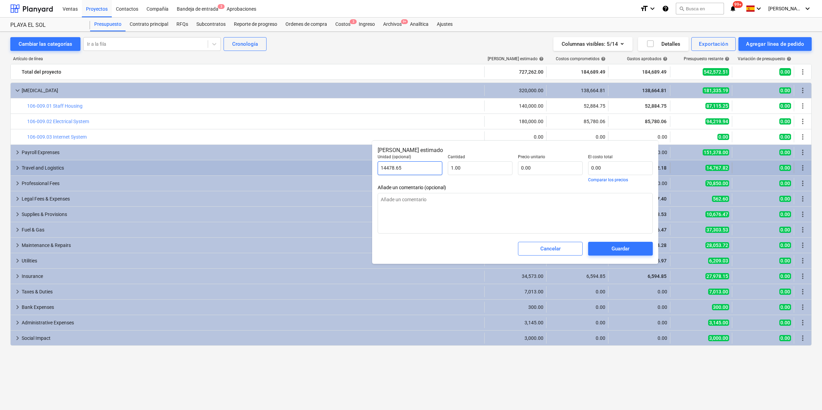
drag, startPoint x: 407, startPoint y: 166, endPoint x: 362, endPoint y: 169, distance: 45.5
click at [362, 169] on body "Ventas Proyectos Contactos Compañía Bandeja de entrada 3 Aprobaciones format_si…" at bounding box center [411, 205] width 822 height 410
type textarea "x"
type input "1"
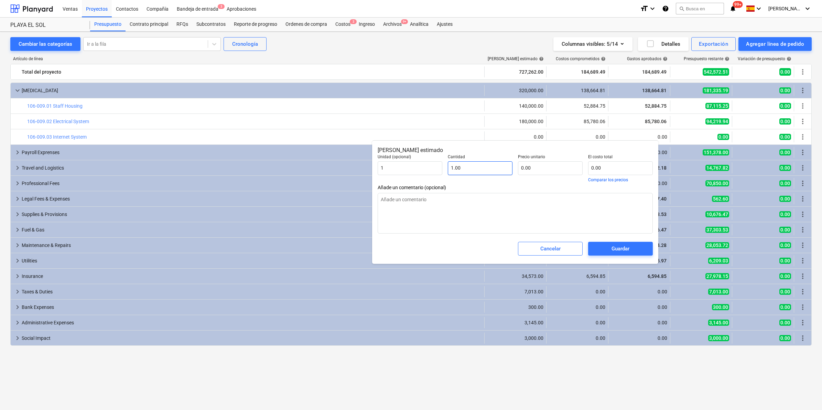
type textarea "x"
type input "1"
click at [472, 166] on input "1" at bounding box center [480, 168] width 65 height 14
type textarea "x"
type input "1.00"
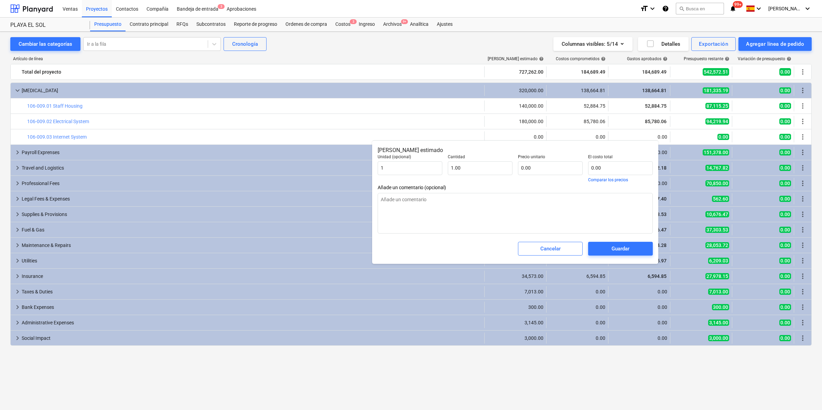
click at [555, 160] on p "Precio unitario" at bounding box center [550, 157] width 65 height 7
click at [553, 169] on input "text" at bounding box center [550, 168] width 65 height 14
type textarea "x"
type input "1"
type input "1.00"
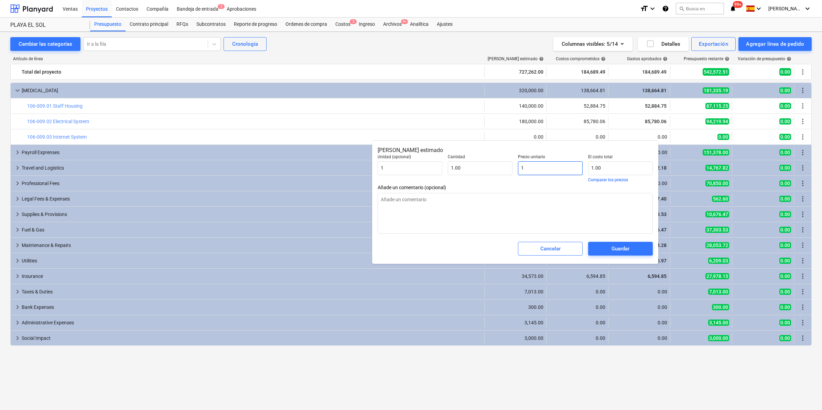
type textarea "x"
type input "14"
type input "14.00"
type textarea "x"
type input "144"
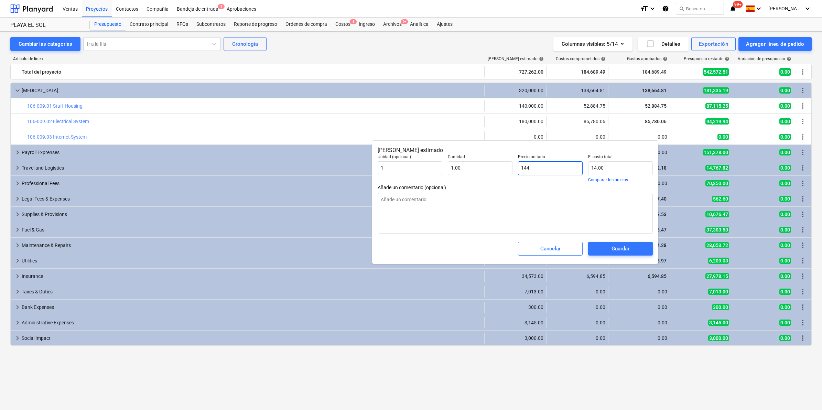
type input "144.00"
type textarea "x"
type input "1447"
type input "1,447.00"
type textarea "x"
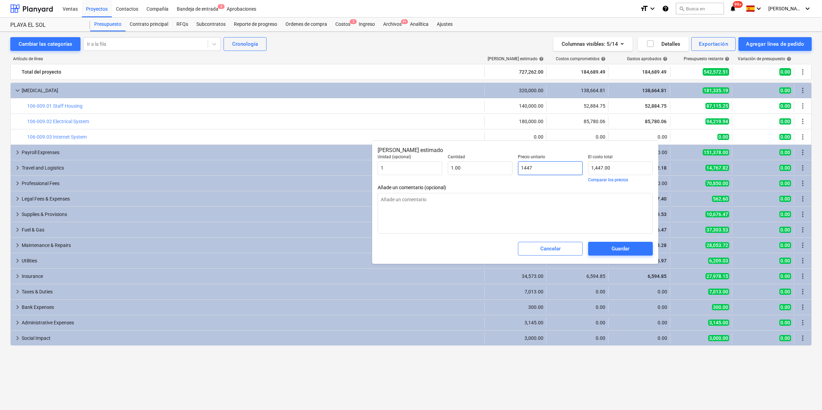
type input "14478"
type input "14,478.00"
type textarea "x"
type input "14478."
type textarea "x"
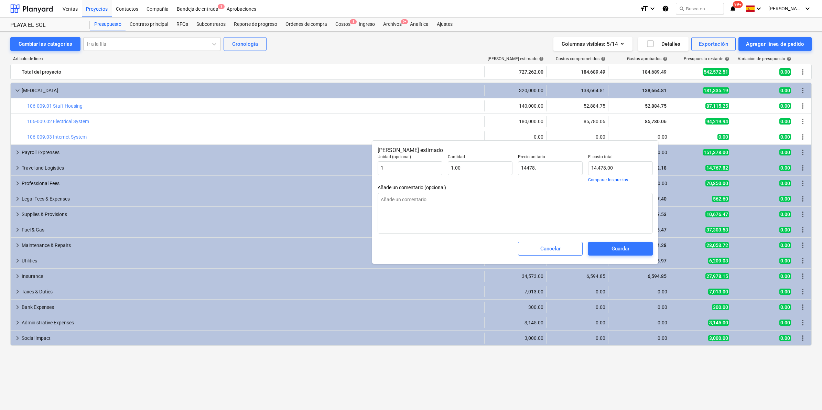
type input "14,478.00"
type textarea "x"
type input "14478"
click at [558, 165] on input "14478" at bounding box center [550, 168] width 65 height 14
type textarea "x"
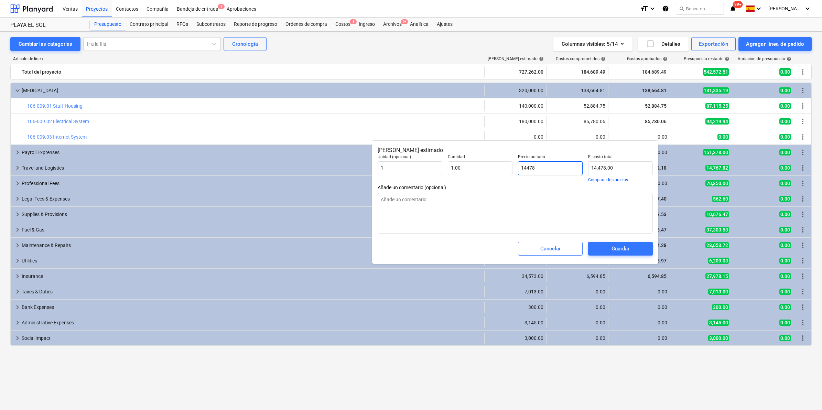
type input "14478."
type textarea "x"
type input "14478.6"
type input "14,478.60"
type textarea "x"
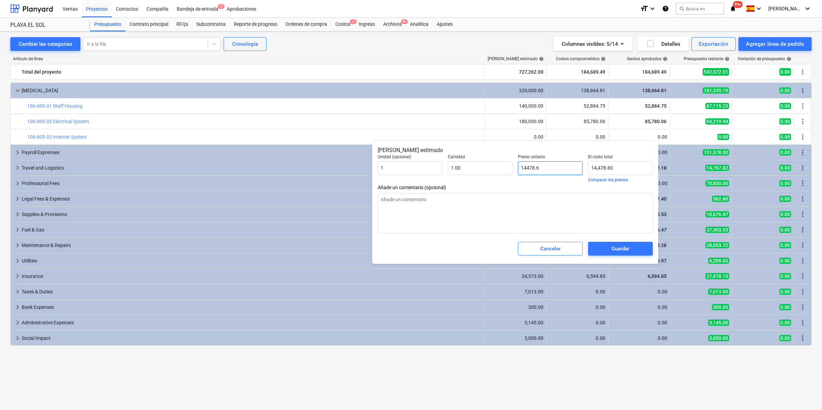
type input "14478.65"
type input "14,478.65"
type input "14478.65"
type textarea "x"
type input "14,478.65"
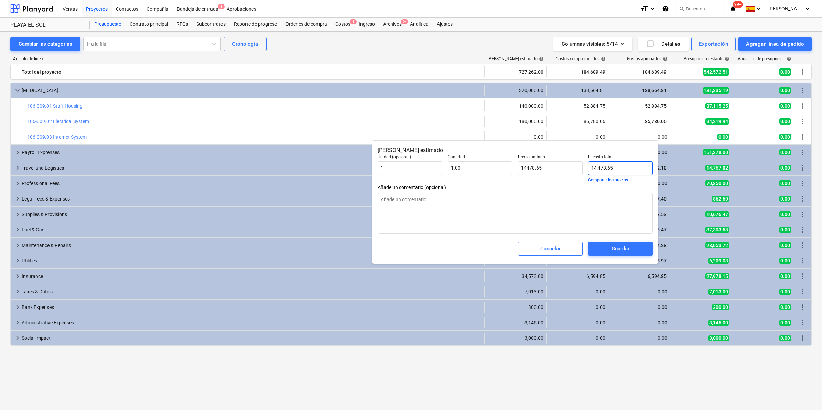
type input "14478.65"
click at [642, 169] on input "14478.65" at bounding box center [620, 168] width 65 height 14
type textarea "x"
type input "14,478.65"
click at [479, 187] on span "Añade un comentario (opcional)" at bounding box center [515, 188] width 275 height 6
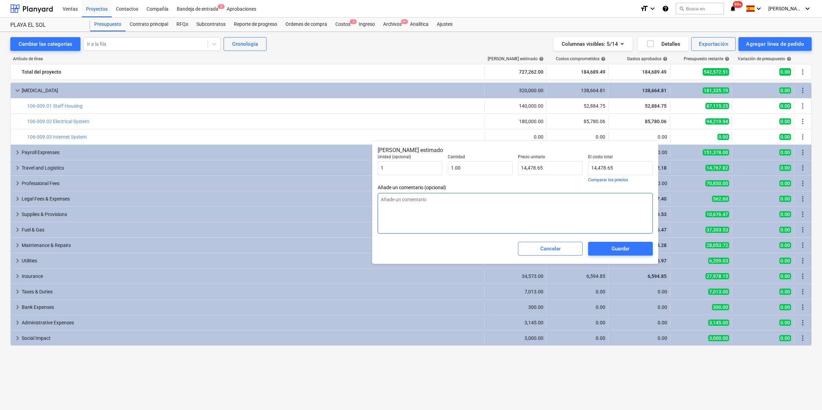
click at [436, 202] on textarea at bounding box center [515, 213] width 275 height 41
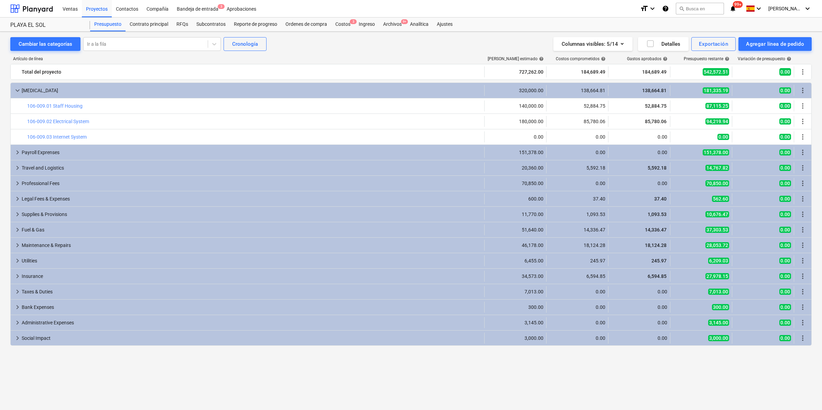
type textarea "x"
type input "1.00"
type input "14,478.65"
type textarea "x"
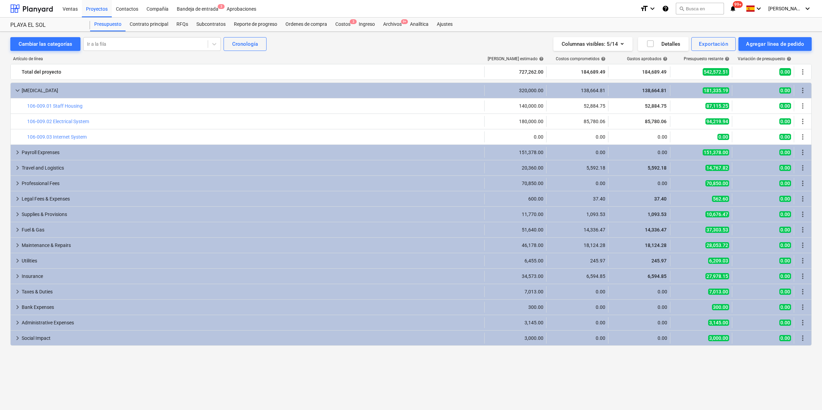
type input "1.00"
type input "14,478.65"
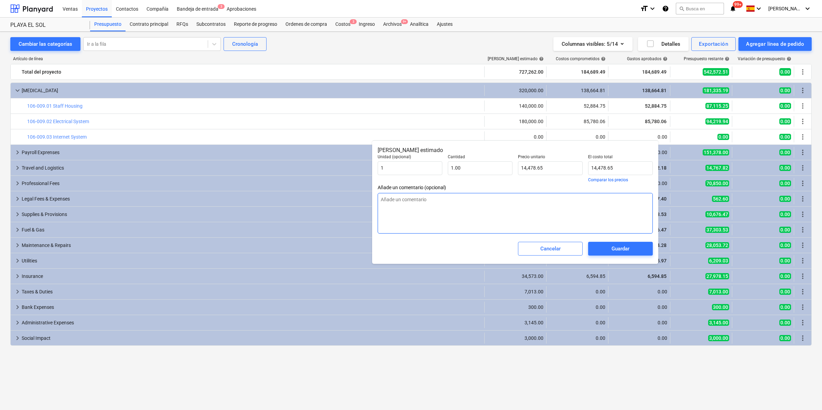
click at [441, 200] on textarea at bounding box center [515, 213] width 275 height 41
paste textarea "INTERNET INSTALL"
type textarea "x"
type textarea "INTERNET INSTALL"
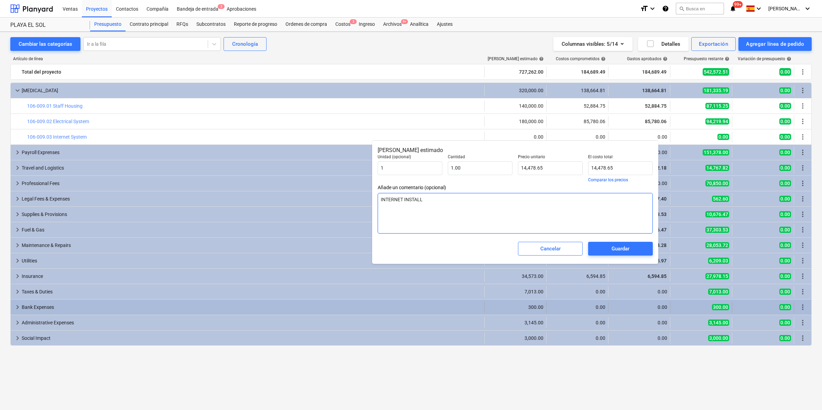
type textarea "x"
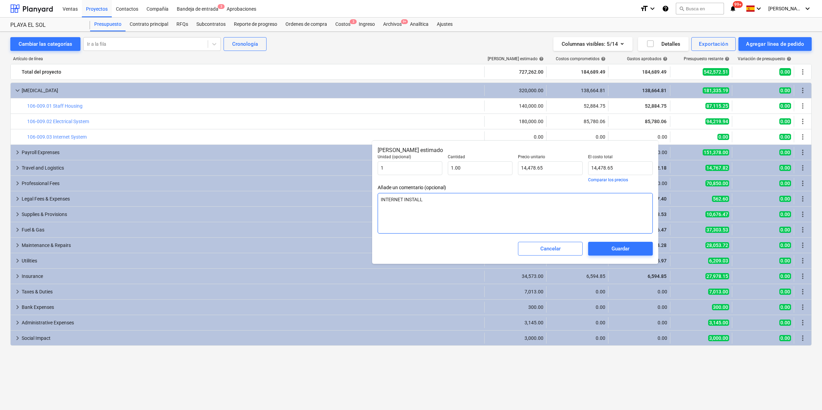
type textarea "INTERNET INSTALL"
click at [443, 205] on textarea "INTERNET INSTALL" at bounding box center [515, 213] width 275 height 41
paste textarea "INCLUDES NEW STARLINK PROFESSIONAL ANTENNA, ROUTERS AND ETHERNET WIRING"
type textarea "x"
type textarea "INTERNET INSTALL INCLUDES NEW STARLINK PROFESSIONAL ANTENNA, ROUTERS AND ETHERN…"
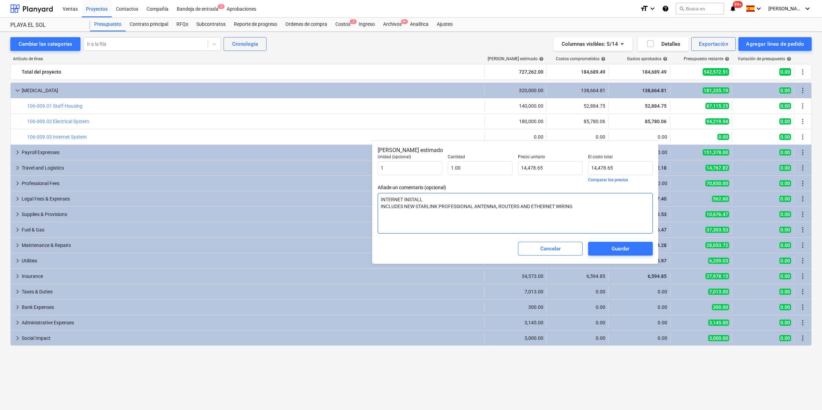
type textarea "x"
type textarea "INTERNET INSTALL INCLUDES NEW STARLINK PROFESSIONAL ANTENNA, ROUTERS AND ETHERN…"
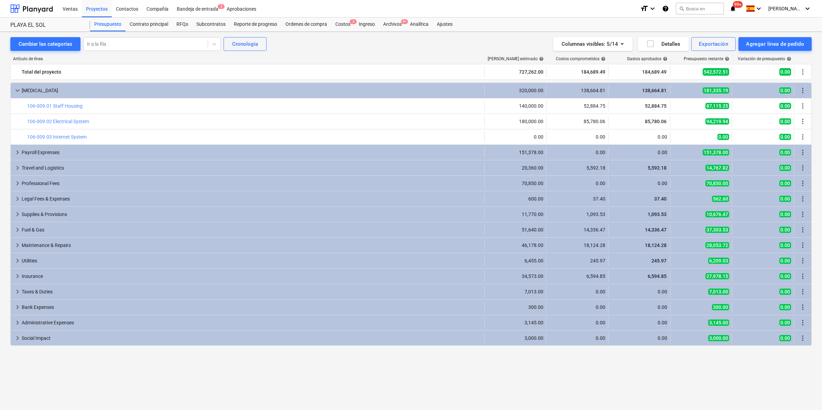
type textarea "x"
type input "1.00"
type input "14,478.65"
type textarea "x"
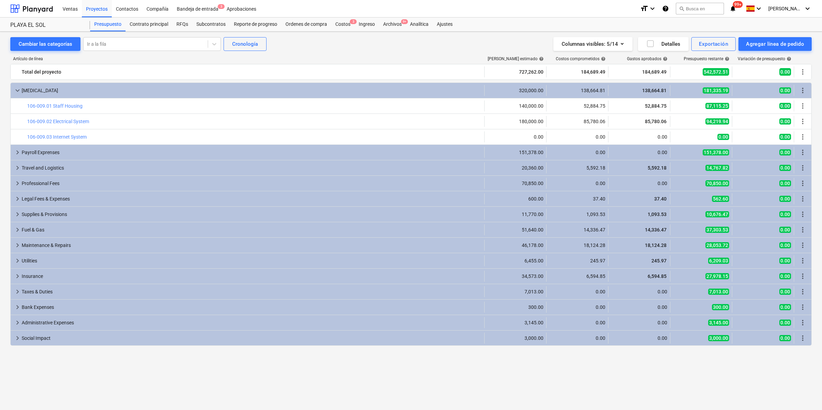
type input "1.00"
type input "14,478.65"
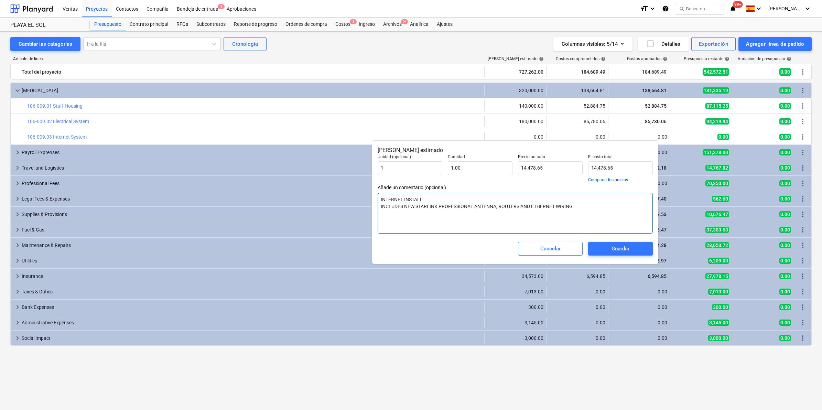
click at [578, 202] on textarea "INTERNET INSTALL INCLUDES NEW STARLINK PROFESSIONAL ANTENNA, ROUTERS AND ETHERN…" at bounding box center [515, 213] width 275 height 41
click at [578, 208] on textarea "INTERNET INSTALL INCLUDES NEW STARLINK PROFESSIONAL ANTENNA, ROUTERS AND ETHERN…" at bounding box center [515, 213] width 275 height 41
type textarea "x"
type textarea "INTERNET INSTALL INCLUDES NEW STARLINK PROFESSIONAL ANTENNA, ROUTERS AND ETHERN…"
paste textarea "BETWEEN BUILDINGS"
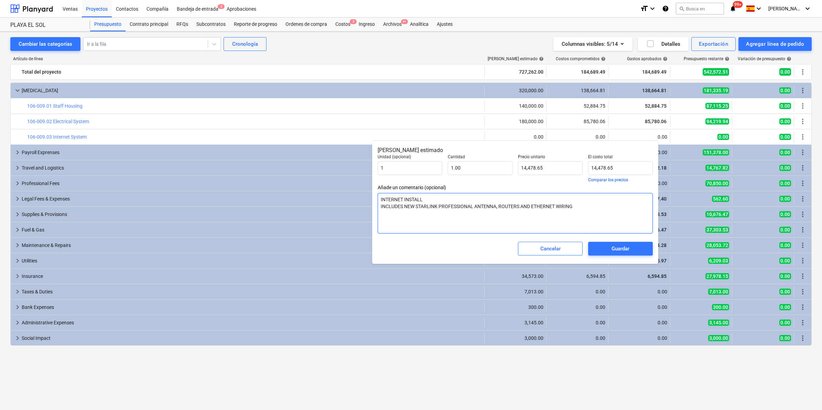
type textarea "x"
type textarea "INTERNET INSTALL INCLUDES NEW STARLINK PROFESSIONAL ANTENNA, ROUTERS AND ETHERN…"
type textarea "x"
type textarea "INTERNET INSTALL INCLUDES NEW STARLINK PROFESSIONAL ANTENNA, ROUTERS AND ETHERN…"
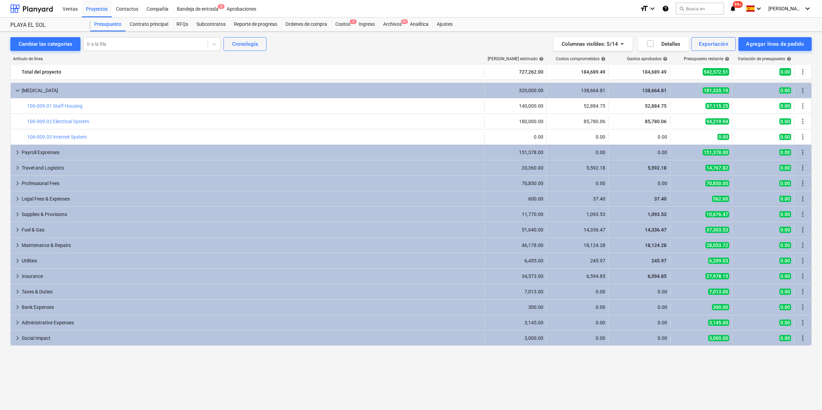
type textarea "x"
type input "1.00"
type input "14,478.65"
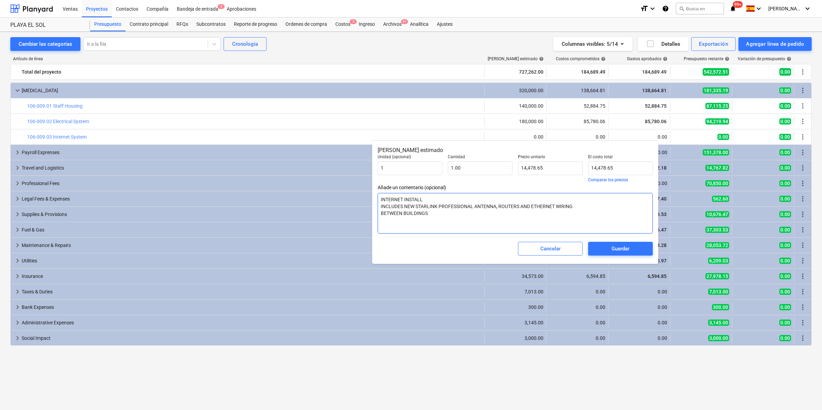
click at [437, 222] on textarea "INTERNET INSTALL INCLUDES NEW STARLINK PROFESSIONAL ANTENNA, ROUTERS AND ETHERN…" at bounding box center [515, 213] width 275 height 41
type textarea "x"
type textarea "INTERNET INSTALL INCLUDES NEW STARLINK PROFESSIONAL ANTENNA, ROUTERS AND ETHERN…"
type textarea "x"
type textarea "INTERNET INSTALL INCLUDES NEW STARLINK PROFESSIONAL ANTENNA, ROUTERS AND ETHERN…"
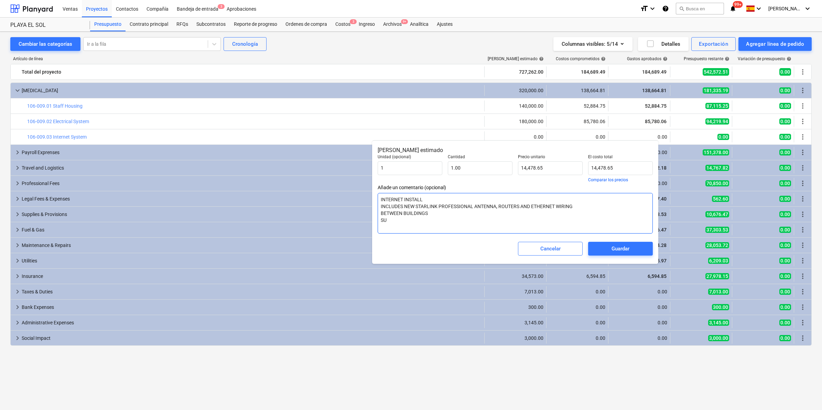
type textarea "x"
type textarea "INTERNET INSTALL INCLUDES NEW STARLINK PROFESSIONAL ANTENNA, ROUTERS AND ETHERN…"
type textarea "x"
type textarea "INTERNET INSTALL INCLUDES NEW STARLINK PROFESSIONAL ANTENNA, ROUTERS AND ETHERN…"
type textarea "x"
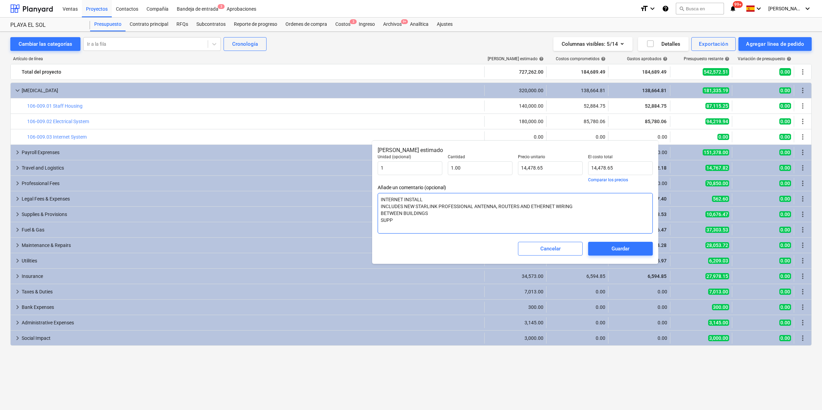
type textarea "INTERNET INSTALL INCLUDES NEW STARLINK PROFESSIONAL ANTENNA, ROUTERS AND ETHERN…"
type textarea "x"
type textarea "INTERNET INSTALL INCLUDES NEW STARLINK PROFESSIONAL ANTENNA, ROUTERS AND ETHERN…"
type textarea "x"
type textarea "INTERNET INSTALL INCLUDES NEW STARLINK PROFESSIONAL ANTENNA, ROUTERS AND ETHERN…"
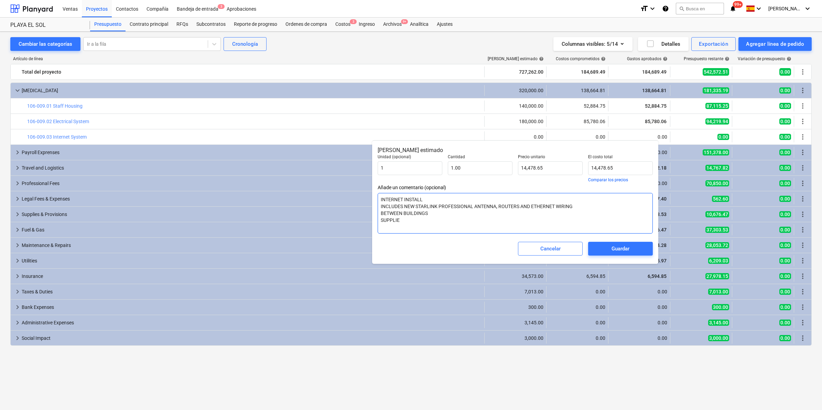
type textarea "x"
type textarea "INTERNET INSTALL INCLUDES NEW STARLINK PROFESSIONAL ANTENNA, ROUTERS AND ETHERN…"
type textarea "x"
type textarea "INTERNET INSTALL INCLUDES NEW STARLINK PROFESSIONAL ANTENNA, ROUTERS AND ETHERN…"
paste textarea "OD MULTISERVICE"
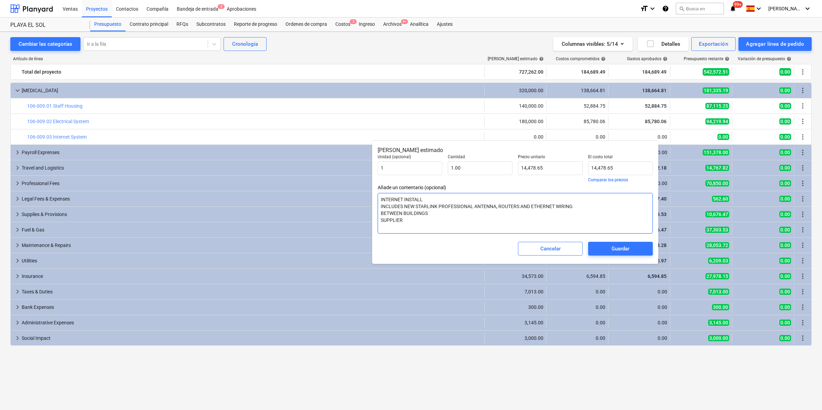
type textarea "x"
type textarea "INTERNET INSTALL INCLUDES NEW STARLINK PROFESSIONAL ANTENNA, ROUTERS AND ETHERN…"
click at [403, 221] on textarea "INTERNET INSTALL INCLUDES NEW STARLINK PROFESSIONAL ANTENNA, ROUTERS AND ETHERN…" at bounding box center [515, 213] width 275 height 41
type textarea "x"
type textarea "INTERNET INSTALL INCLUDES NEW STARLINK PROFESSIONAL ANTENNA, ROUTERS AND ETHERN…"
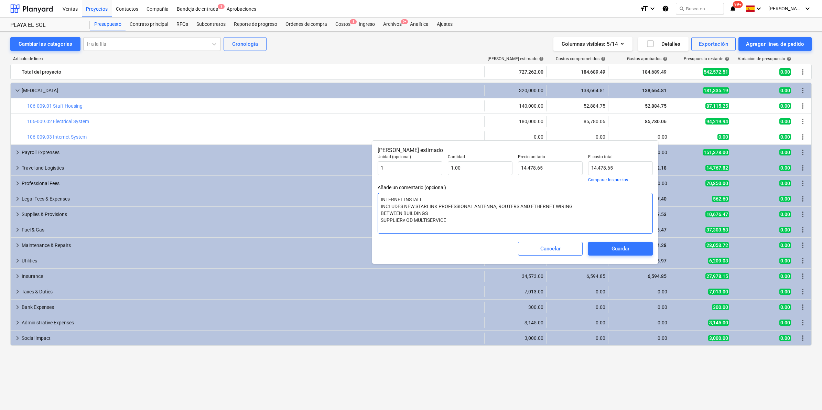
type textarea "x"
type textarea "INTERNET INSTALL INCLUDES NEW STARLINK PROFESSIONAL ANTENNA, ROUTERS AND ETHERN…"
type textarea "x"
type textarea "INTERNET INSTALL INCLUDES NEW STARLINK PROFESSIONAL ANTENNA, ROUTERS AND ETHERN…"
type textarea "x"
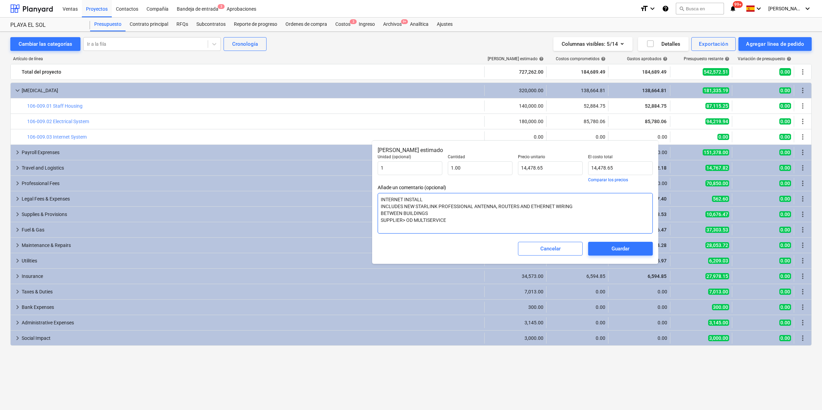
type textarea "INTERNET INSTALL INCLUDES NEW STARLINK PROFESSIONAL ANTENNA, ROUTERS AND ETHERN…"
type textarea "x"
type textarea "INTERNET INSTALL INCLUDES NEW STARLINK PROFESSIONAL ANTENNA, ROUTERS AND ETHERN…"
type textarea "x"
type textarea "INTERNET INSTALL INCLUDES NEW STARLINK PROFESSIONAL ANTENNA, ROUTERS AND ETHERN…"
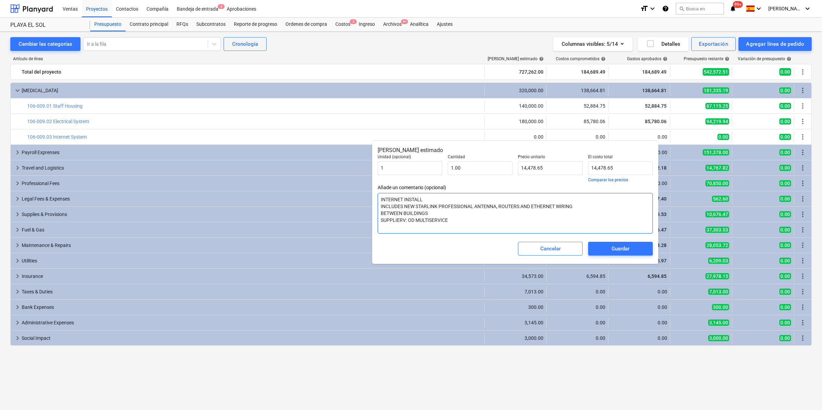
type textarea "x"
type textarea "INTERNET INSTALL INCLUDES NEW STARLINK PROFESSIONAL ANTENNA, ROUTERS AND ETHERN…"
type textarea "x"
click at [450, 221] on textarea "INTERNET INSTALL INCLUDES NEW STARLINK PROFESSIONAL ANTENNA, ROUTERS AND ETHERN…" at bounding box center [515, 213] width 275 height 41
type textarea "INTERNET INSTALL INCLUDES NEW STARLINK PROFESSIONAL ANTENNA, ROUTERS AND ETHERN…"
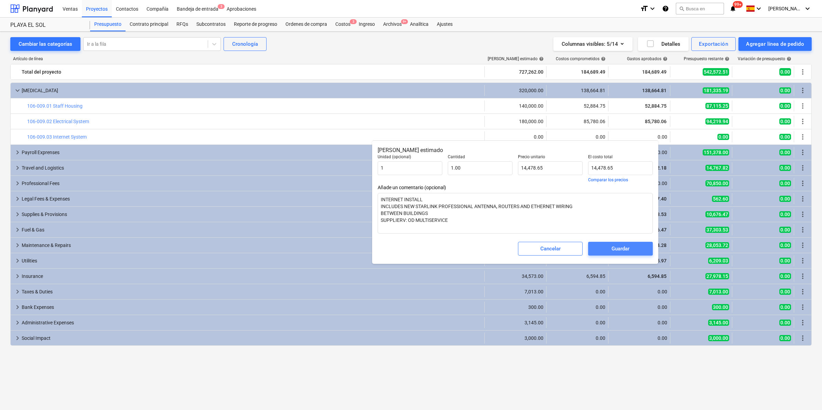
click at [638, 249] on span "Guardar" at bounding box center [621, 248] width 48 height 9
type textarea "x"
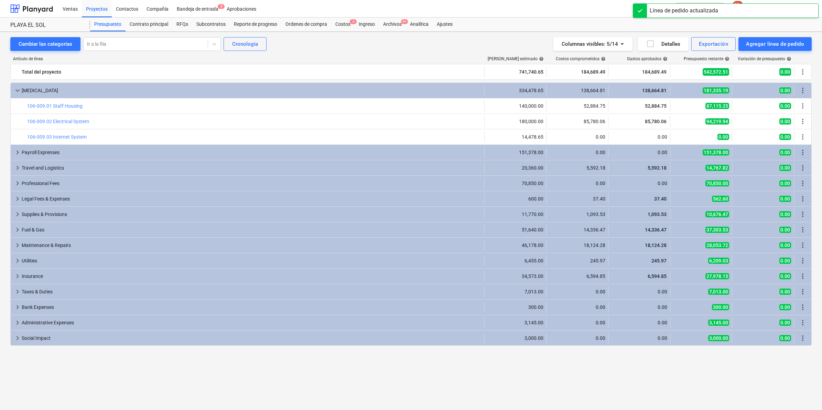
click at [565, 382] on div "keyboard_arrow_down CAPEX 334,478.65 138,664.81 138,664.81 181,335.19 0.00 more…" at bounding box center [411, 234] width 802 height 302
drag, startPoint x: 4, startPoint y: 85, endPoint x: 8, endPoint y: 85, distance: 3.8
click at [5, 85] on div "Cambiar las categorías Ir a la fila Cronología Columnas visibles : 5/14 Detalle…" at bounding box center [411, 215] width 822 height 366
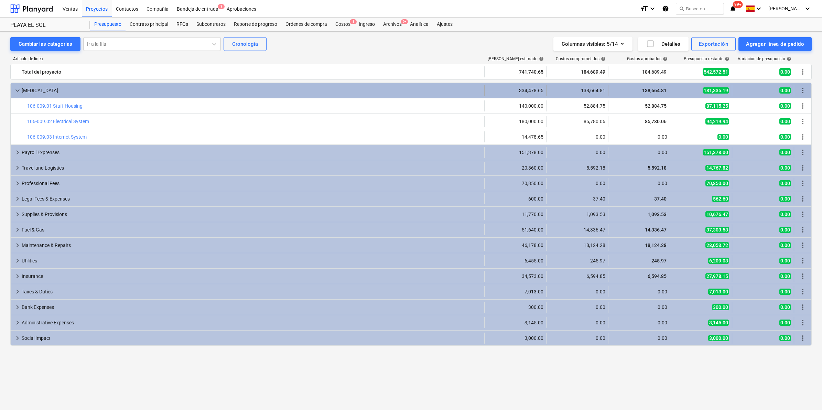
click at [22, 86] on div "[MEDICAL_DATA]" at bounding box center [252, 90] width 460 height 11
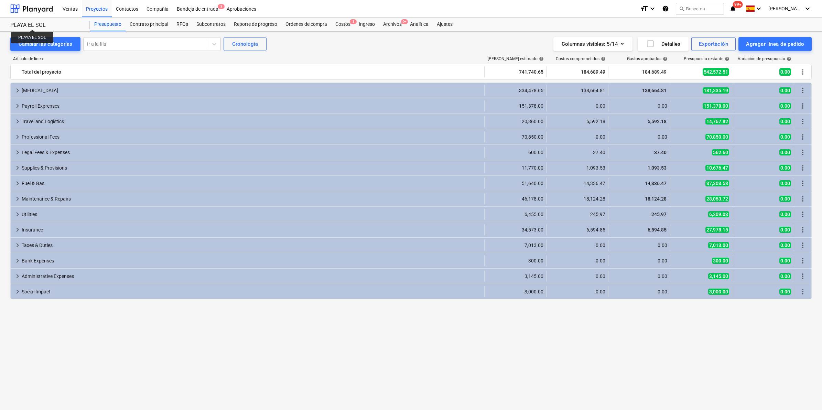
click at [33, 23] on div "PLAYA EL SOL" at bounding box center [46, 25] width 72 height 7
click at [33, 10] on div at bounding box center [31, 8] width 43 height 17
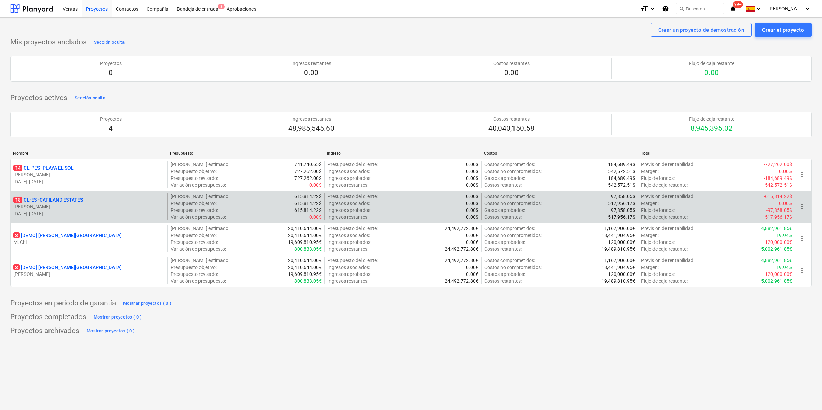
click at [66, 199] on p "18 CL-ES - CATILAND ESTATES" at bounding box center [48, 199] width 70 height 7
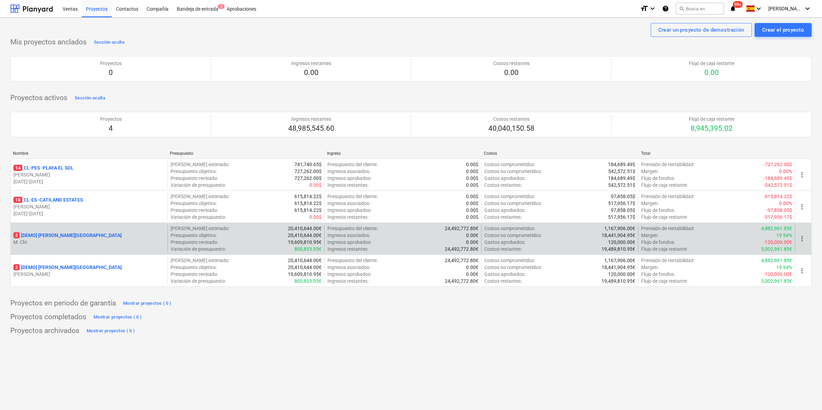
click at [59, 234] on p "3 [DEMO] Stone Road House" at bounding box center [67, 235] width 108 height 7
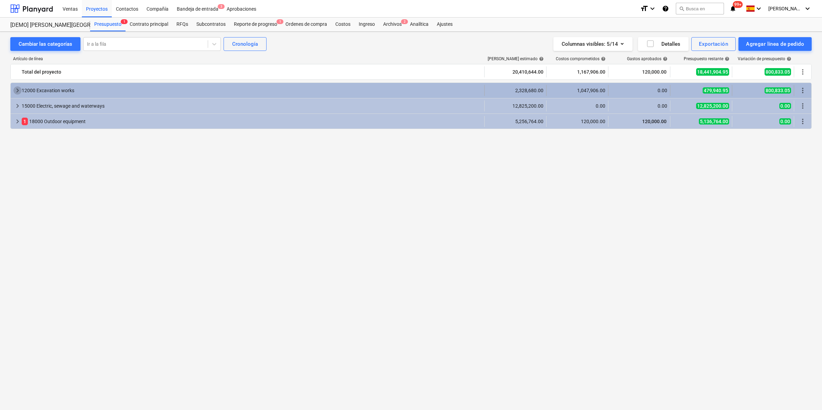
click at [18, 88] on span "keyboard_arrow_right" at bounding box center [17, 90] width 8 height 8
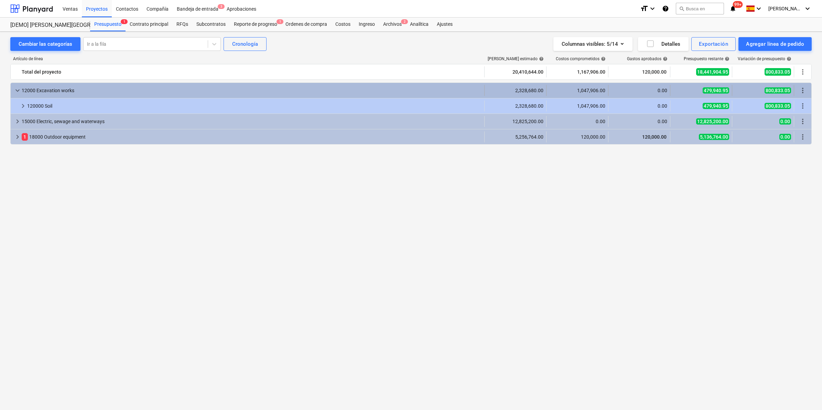
click at [17, 84] on div "keyboard_arrow_down 12000 Excavation works 2,328,680.00 1,047,906.00 0.00 479,9…" at bounding box center [411, 90] width 801 height 15
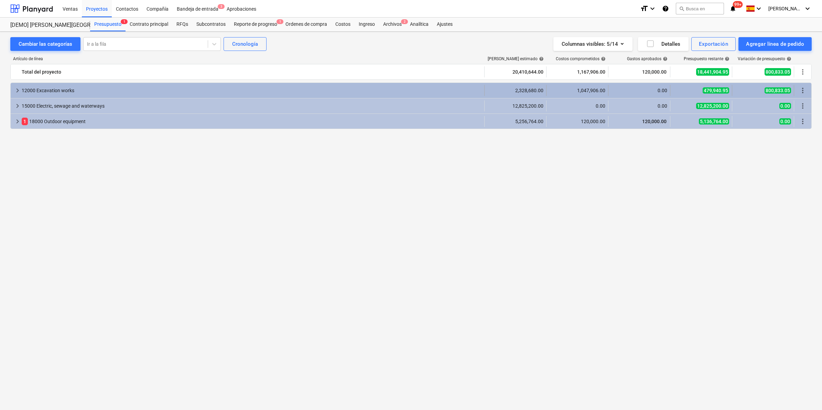
click at [21, 92] on span "keyboard_arrow_right" at bounding box center [17, 90] width 8 height 8
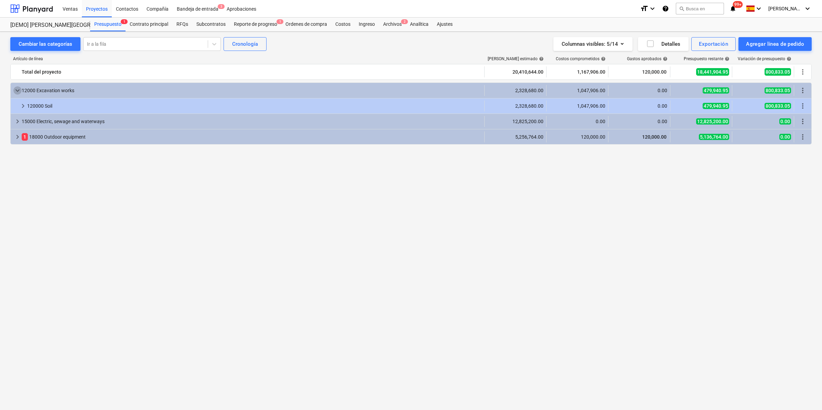
click at [21, 92] on span "keyboard_arrow_down" at bounding box center [17, 90] width 8 height 8
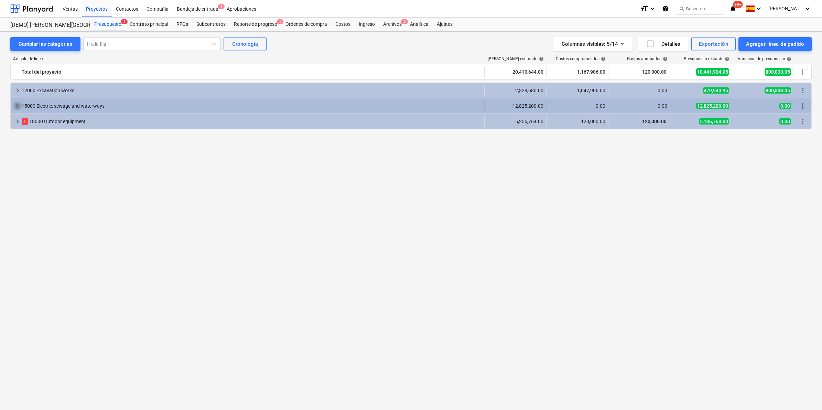
click at [19, 106] on span "keyboard_arrow_right" at bounding box center [17, 106] width 8 height 8
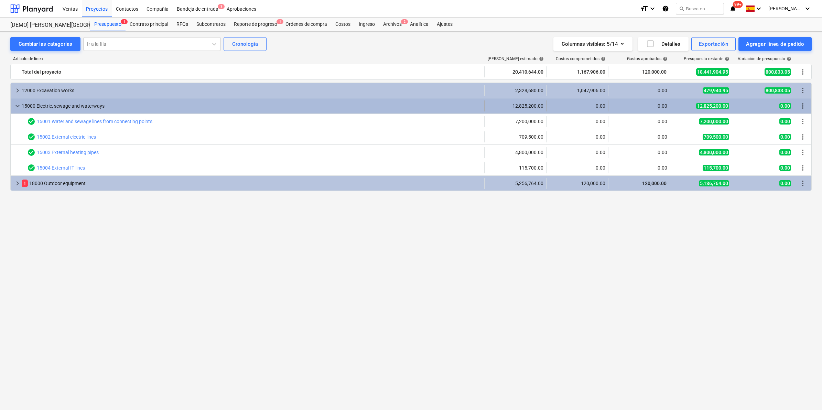
click at [20, 107] on span "keyboard_arrow_down" at bounding box center [17, 106] width 8 height 8
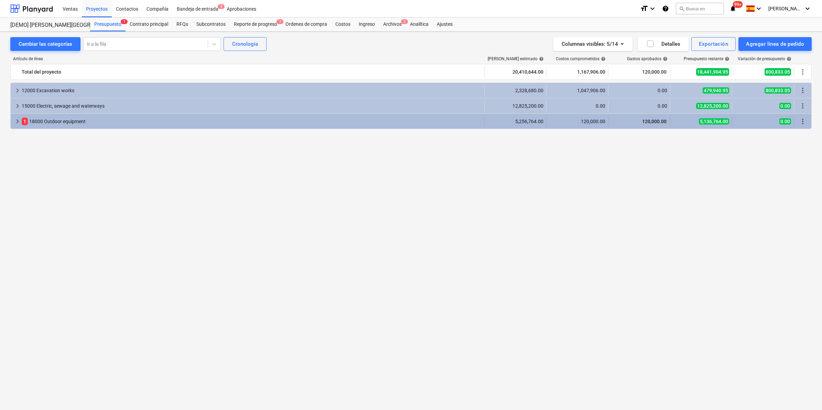
click at [17, 122] on span "keyboard_arrow_right" at bounding box center [17, 121] width 8 height 8
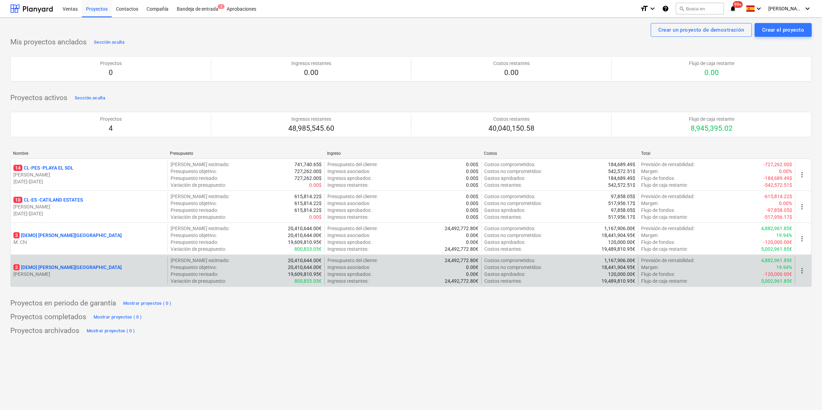
click at [49, 268] on p "3 [DEMO] Stone Road House" at bounding box center [67, 267] width 108 height 7
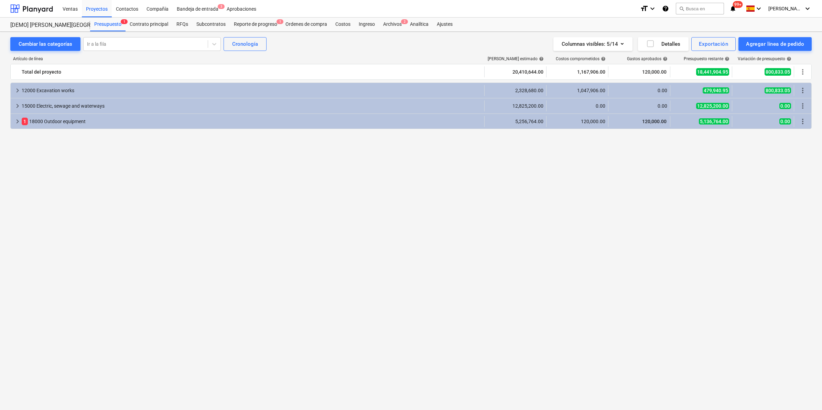
click at [256, 197] on div "keyboard_arrow_right 12000 Excavation works 2,328,680.00 1,047,906.00 0.00 479,…" at bounding box center [411, 234] width 802 height 302
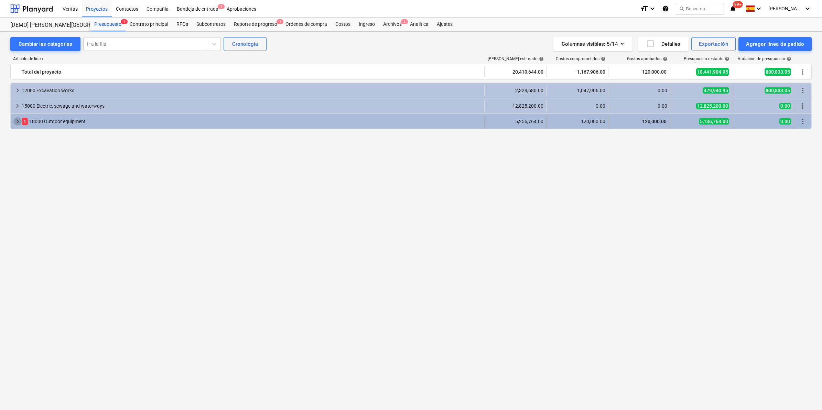
click at [15, 121] on span "keyboard_arrow_right" at bounding box center [17, 121] width 8 height 8
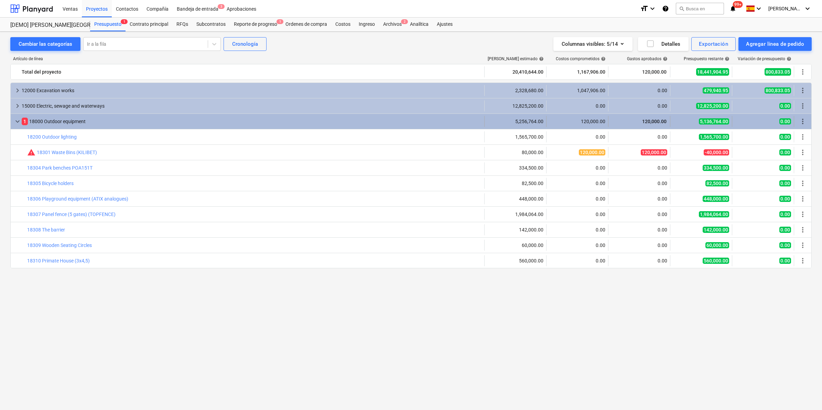
click at [14, 119] on span "keyboard_arrow_down" at bounding box center [17, 121] width 8 height 8
